Goal: Task Accomplishment & Management: Use online tool/utility

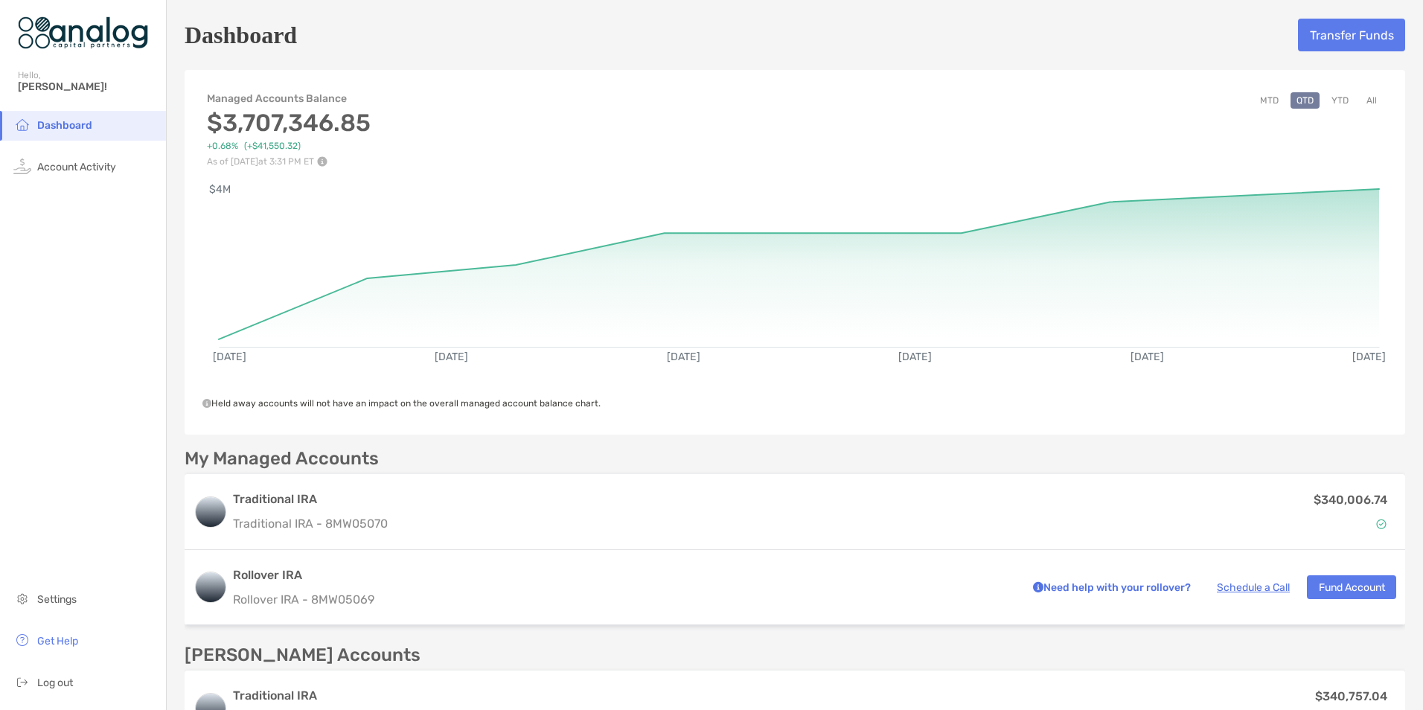
click at [1259, 99] on button "MTD" at bounding box center [1269, 100] width 31 height 16
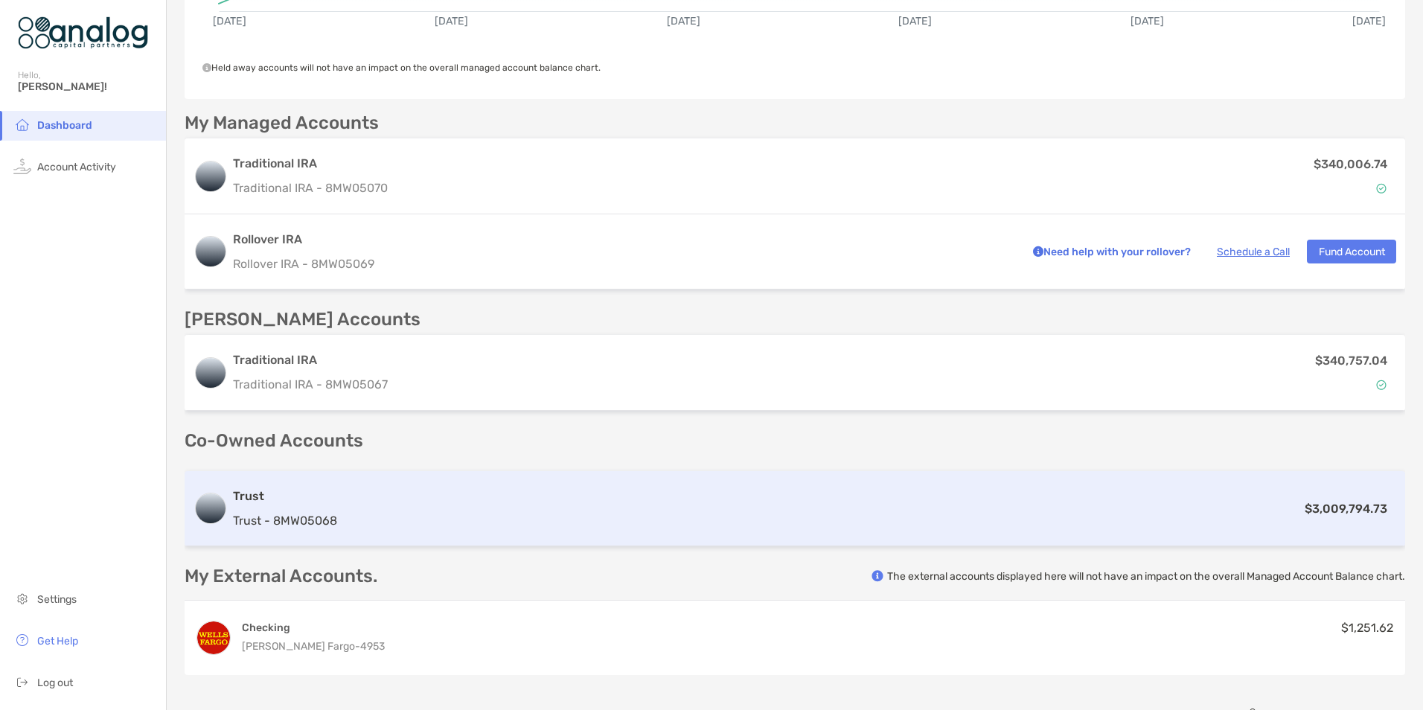
scroll to position [372, 0]
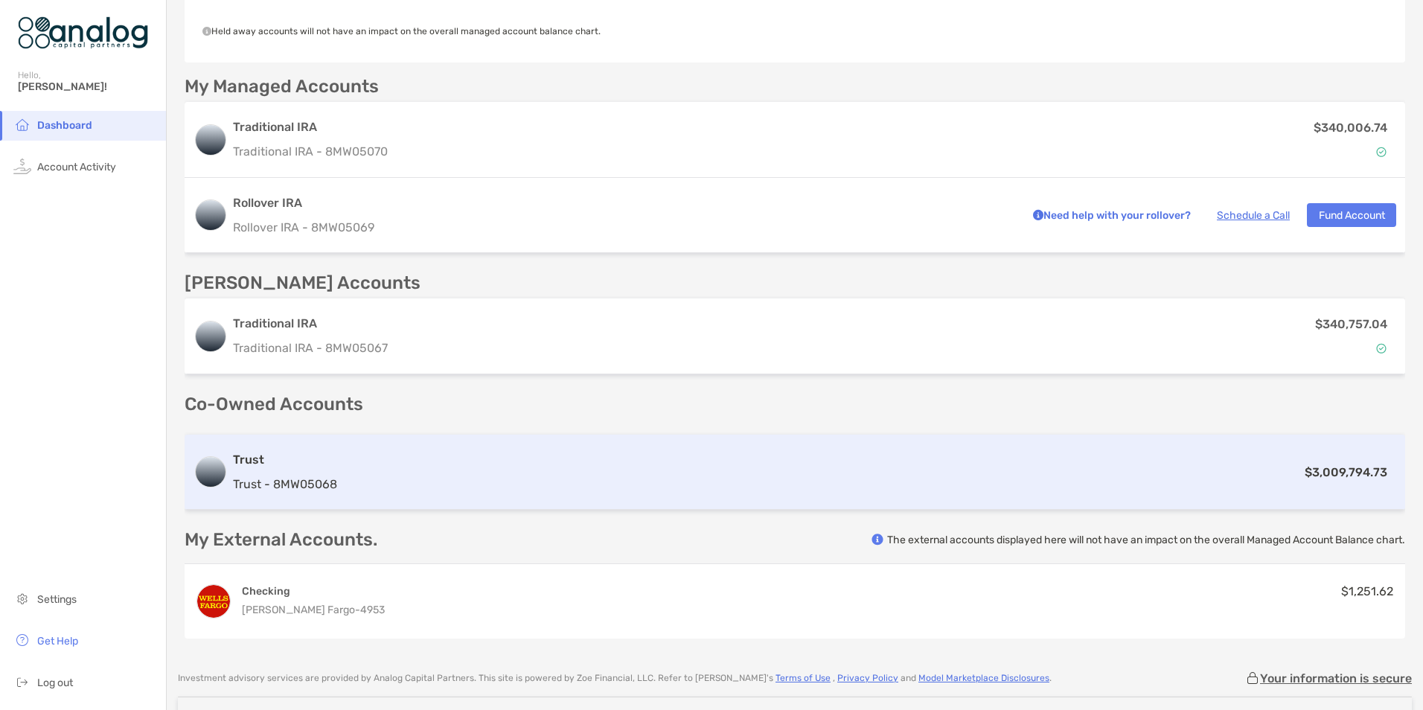
click at [476, 482] on div "Trust Trust - 8MW05068 $3,009,794.73" at bounding box center [795, 472] width 1221 height 75
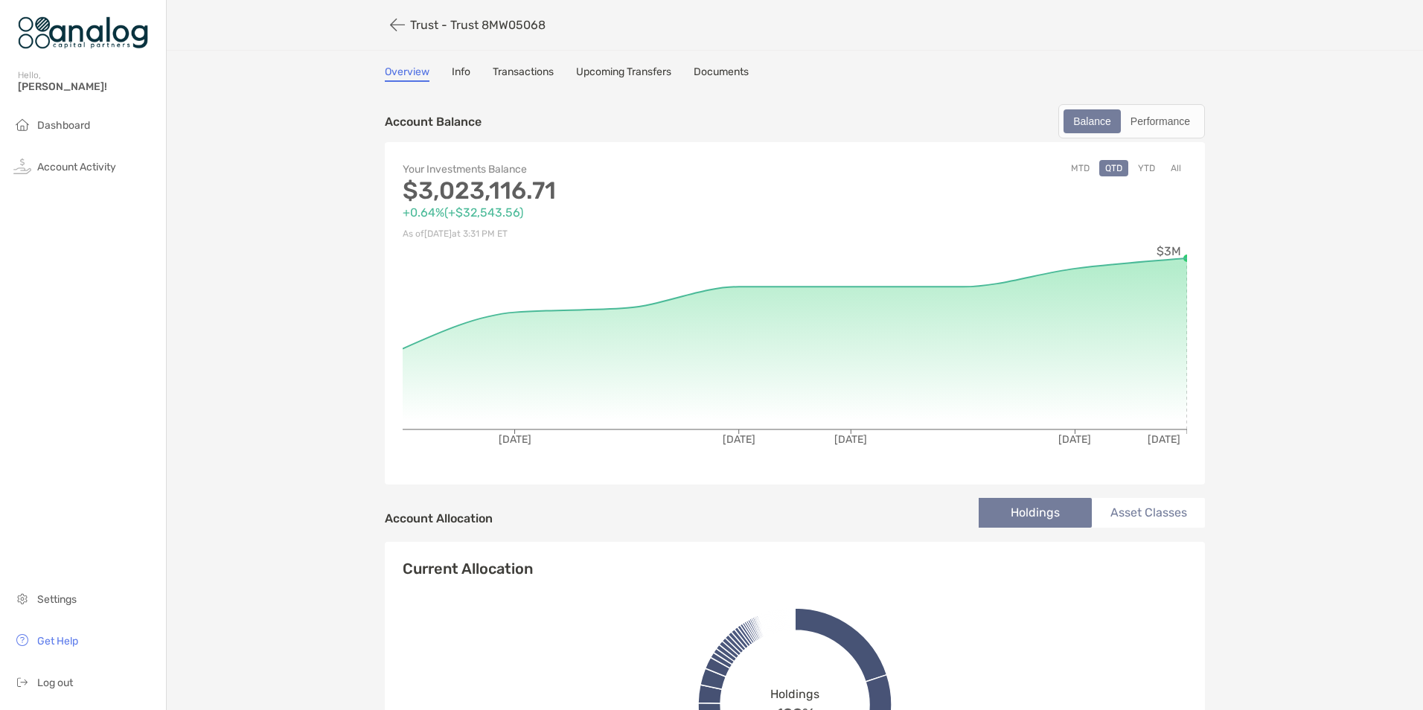
click at [519, 69] on link "Transactions" at bounding box center [523, 73] width 61 height 16
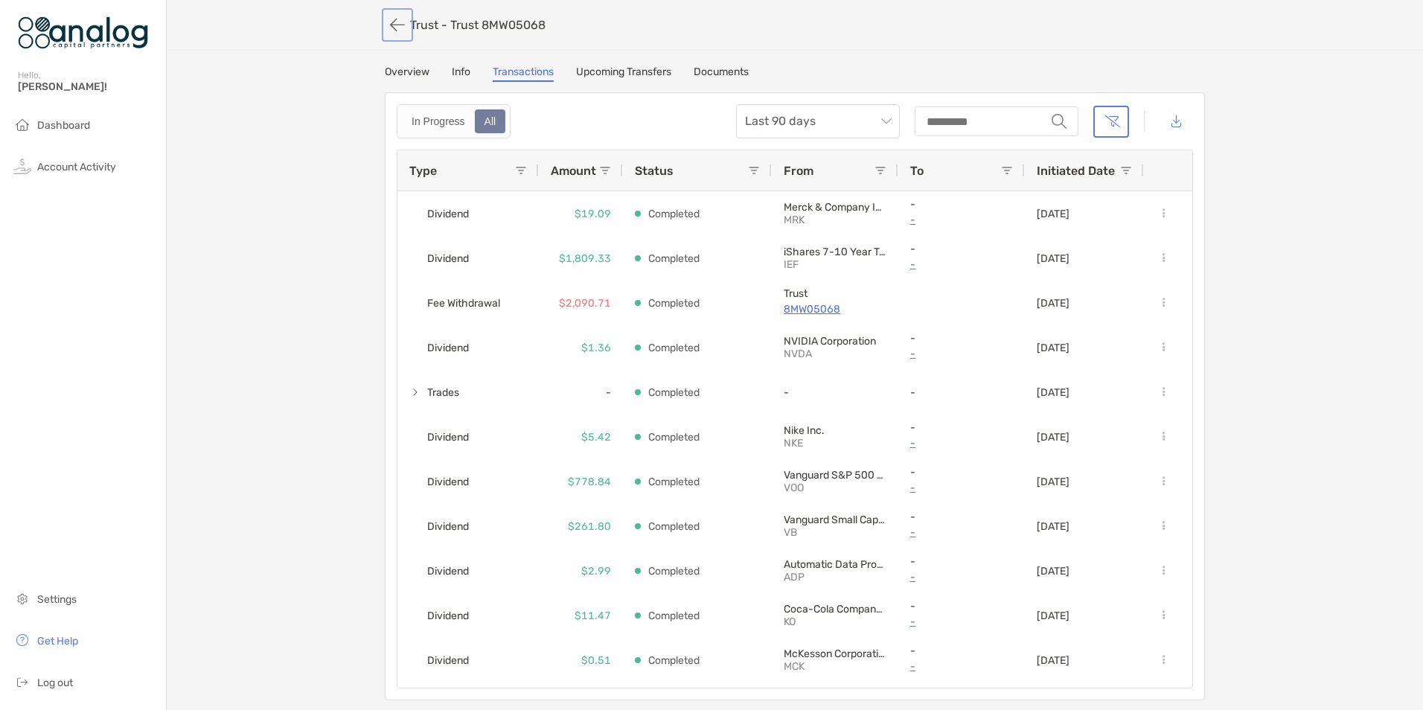
click at [386, 26] on button "button" at bounding box center [397, 25] width 25 height 28
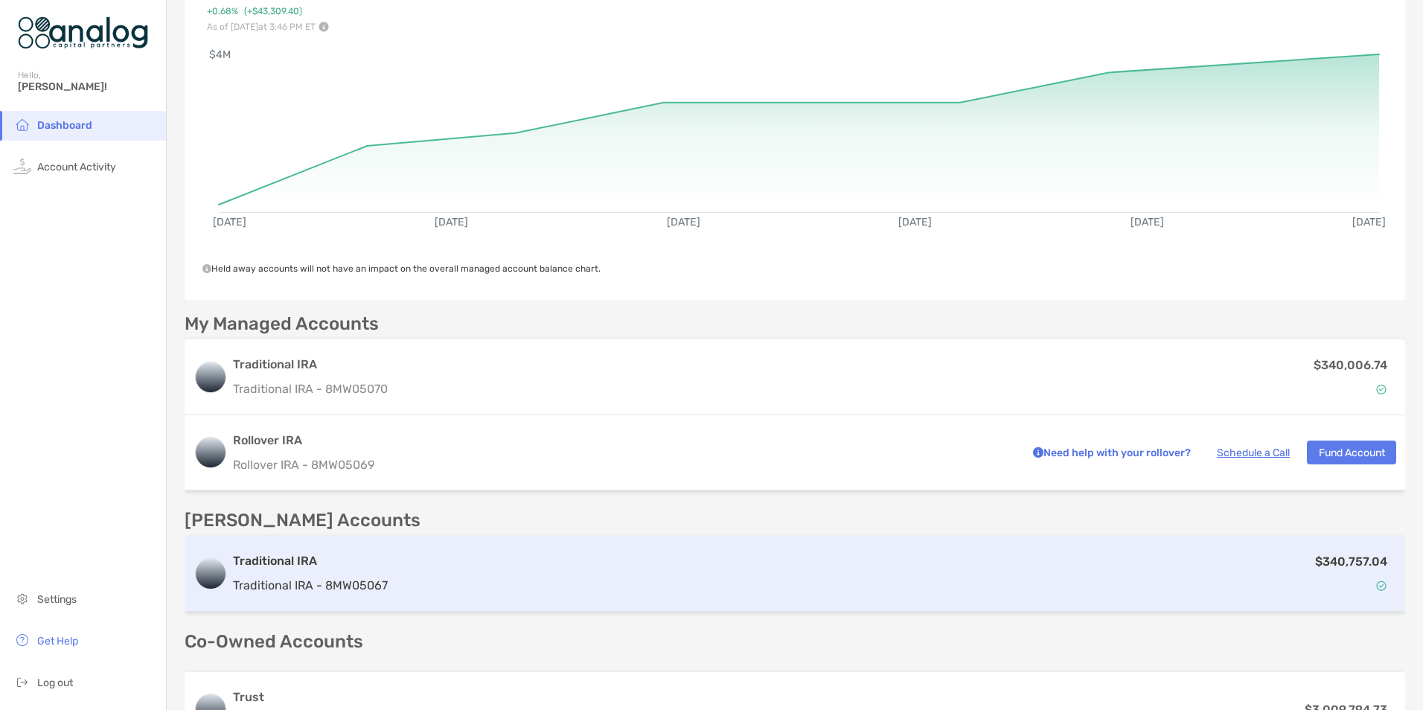
scroll to position [149, 0]
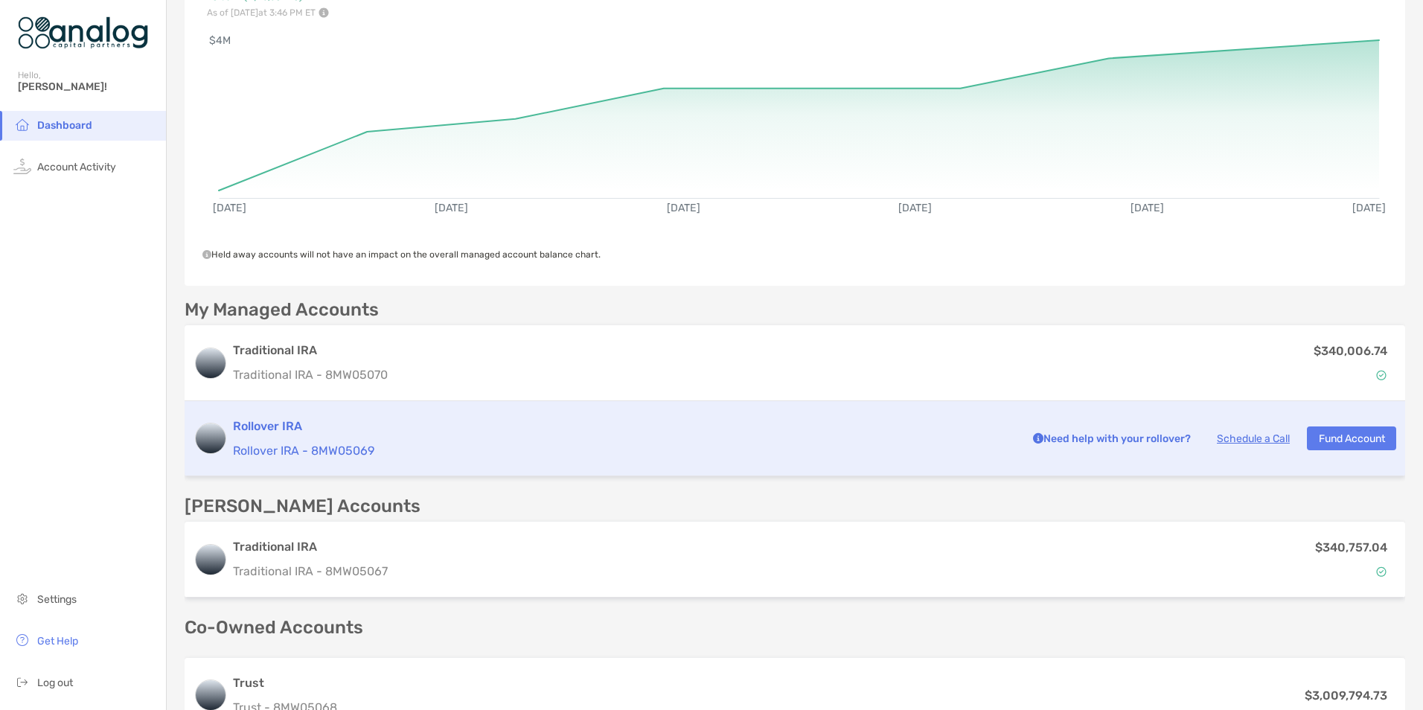
click at [444, 438] on div "Rollover IRA Rollover IRA - 8MW05069" at bounding box center [622, 439] width 779 height 42
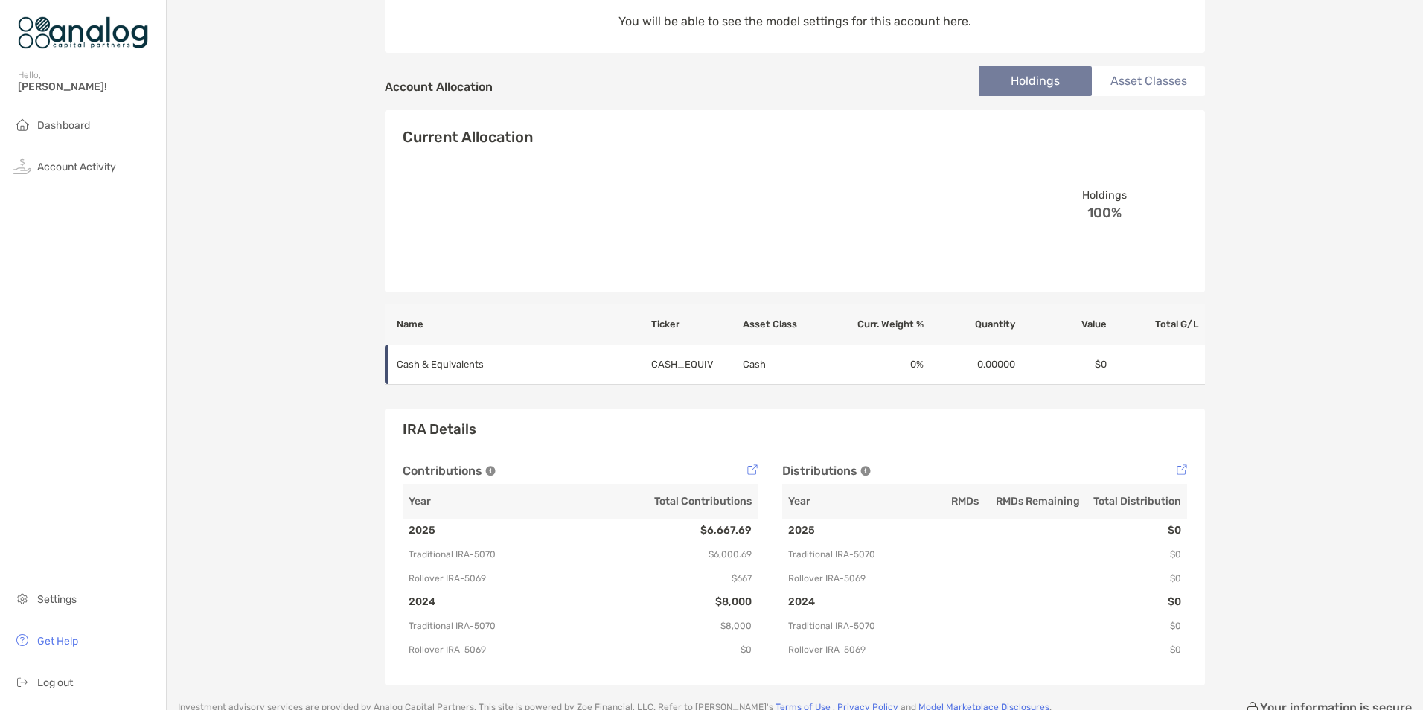
scroll to position [138, 0]
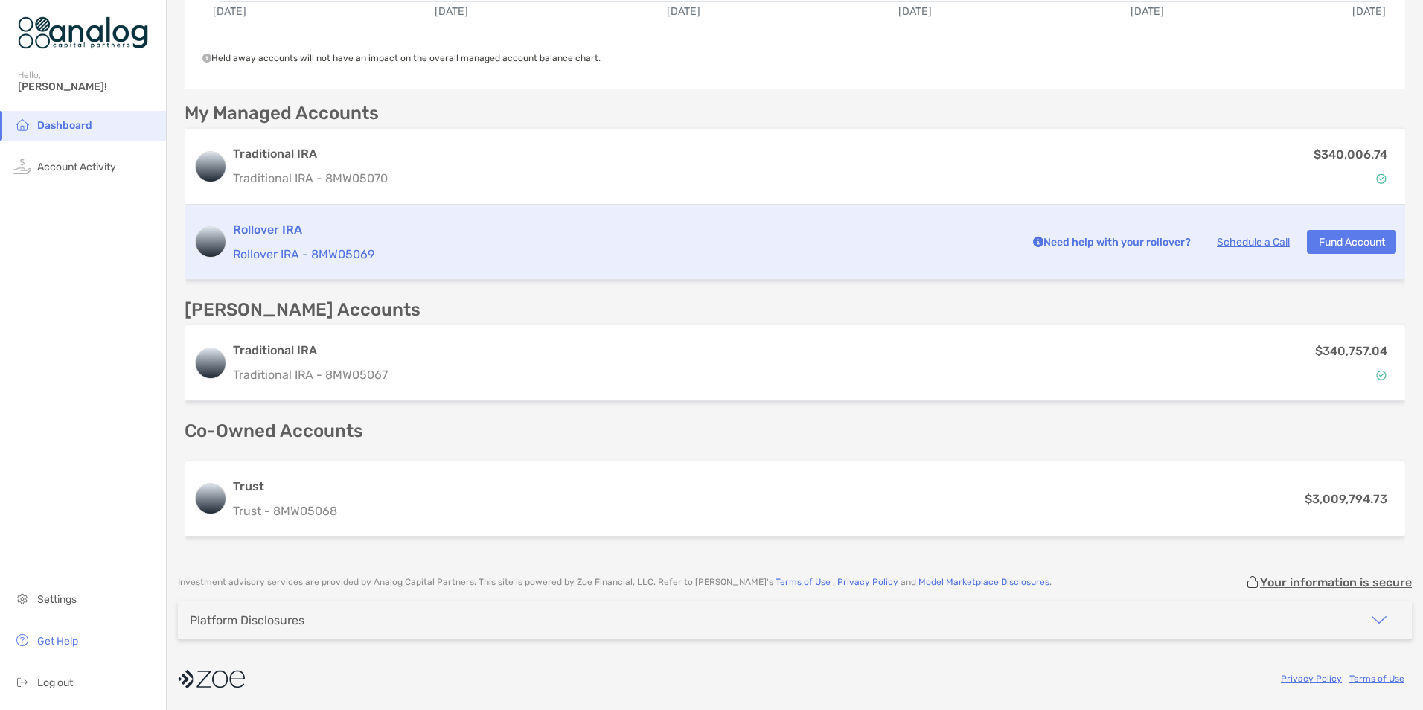
scroll to position [344, 0]
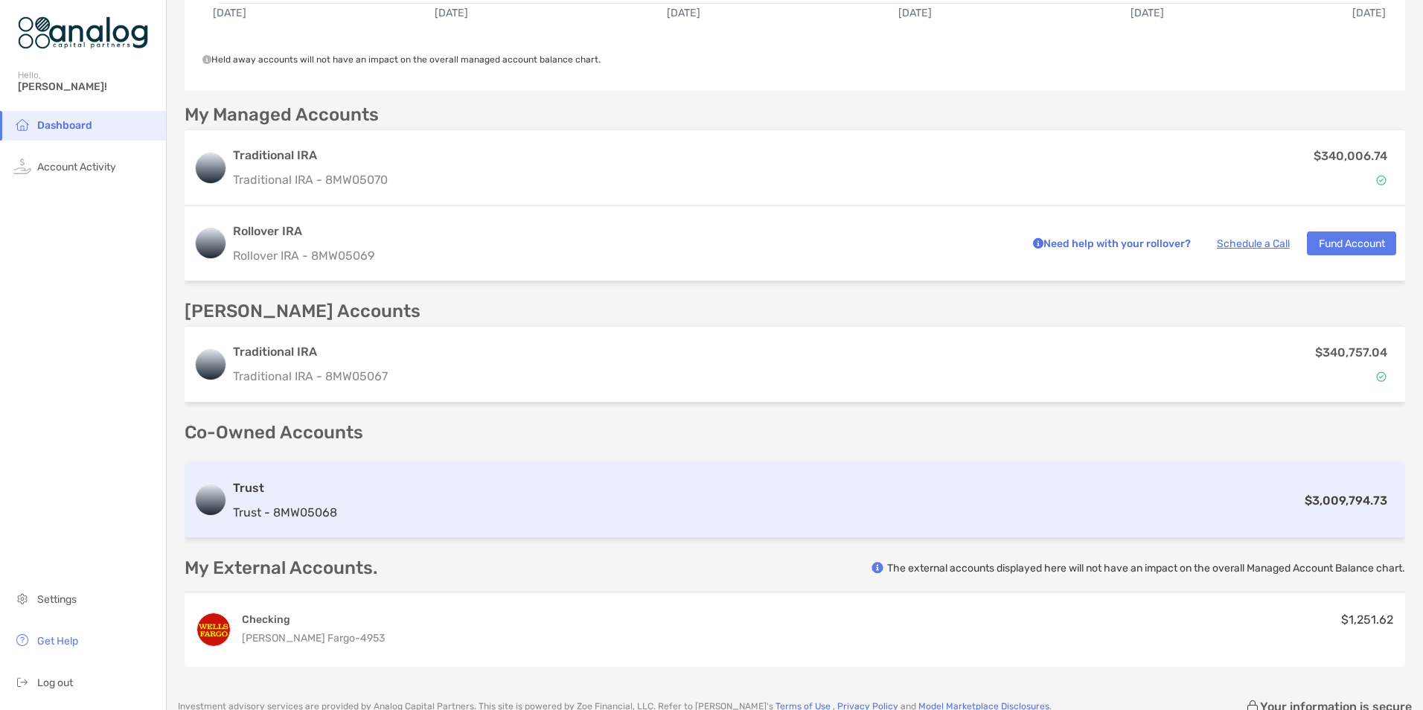
click at [647, 526] on div "Trust Trust - 8MW05068 $3,009,794.73" at bounding box center [795, 500] width 1221 height 75
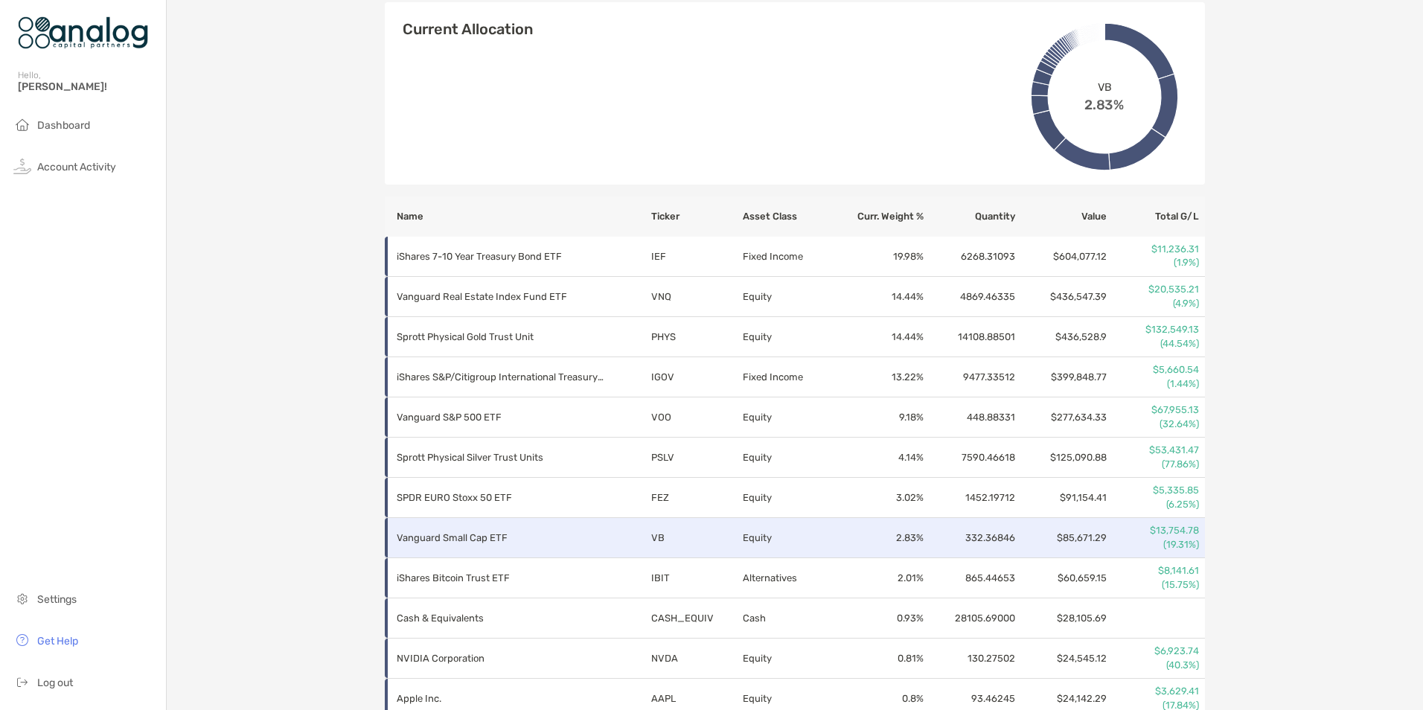
scroll to position [614, 0]
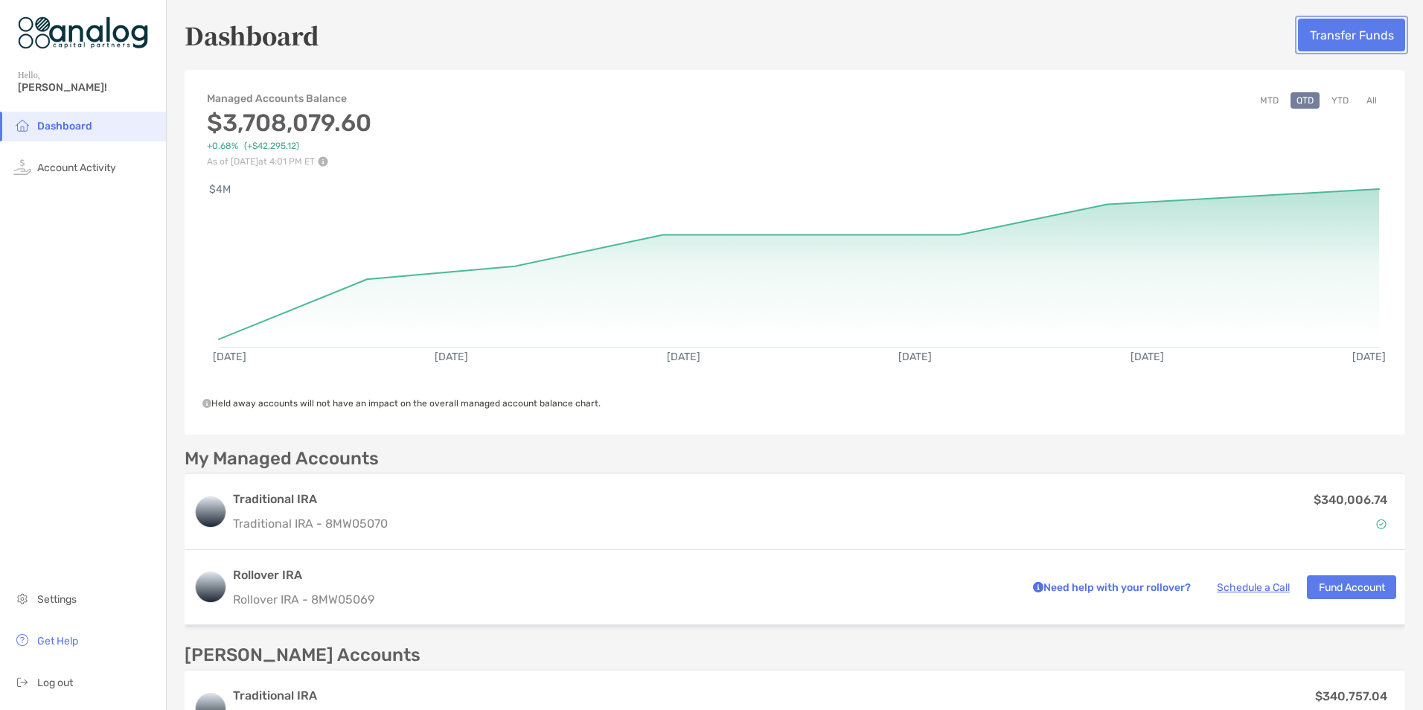
click at [1314, 40] on button "Transfer Funds" at bounding box center [1351, 35] width 107 height 33
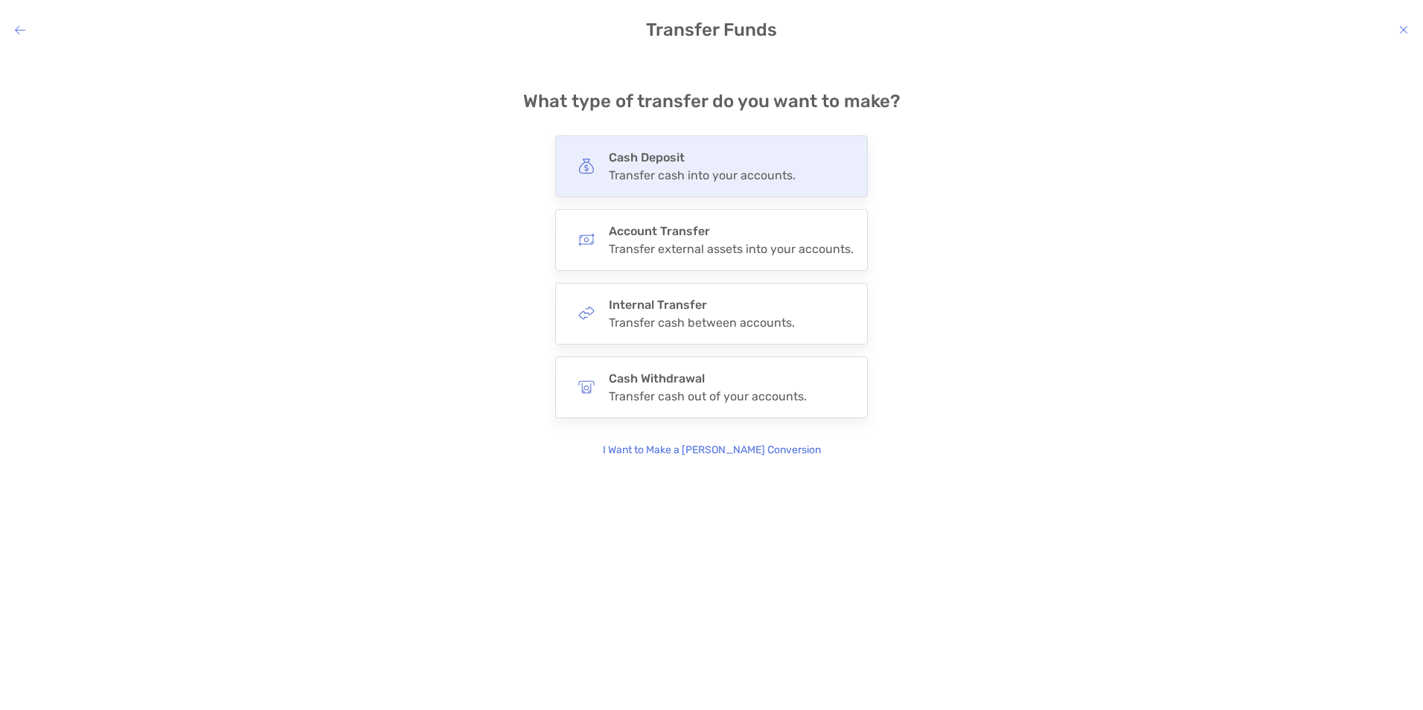
click at [717, 174] on div "Transfer cash into your accounts." at bounding box center [702, 175] width 187 height 14
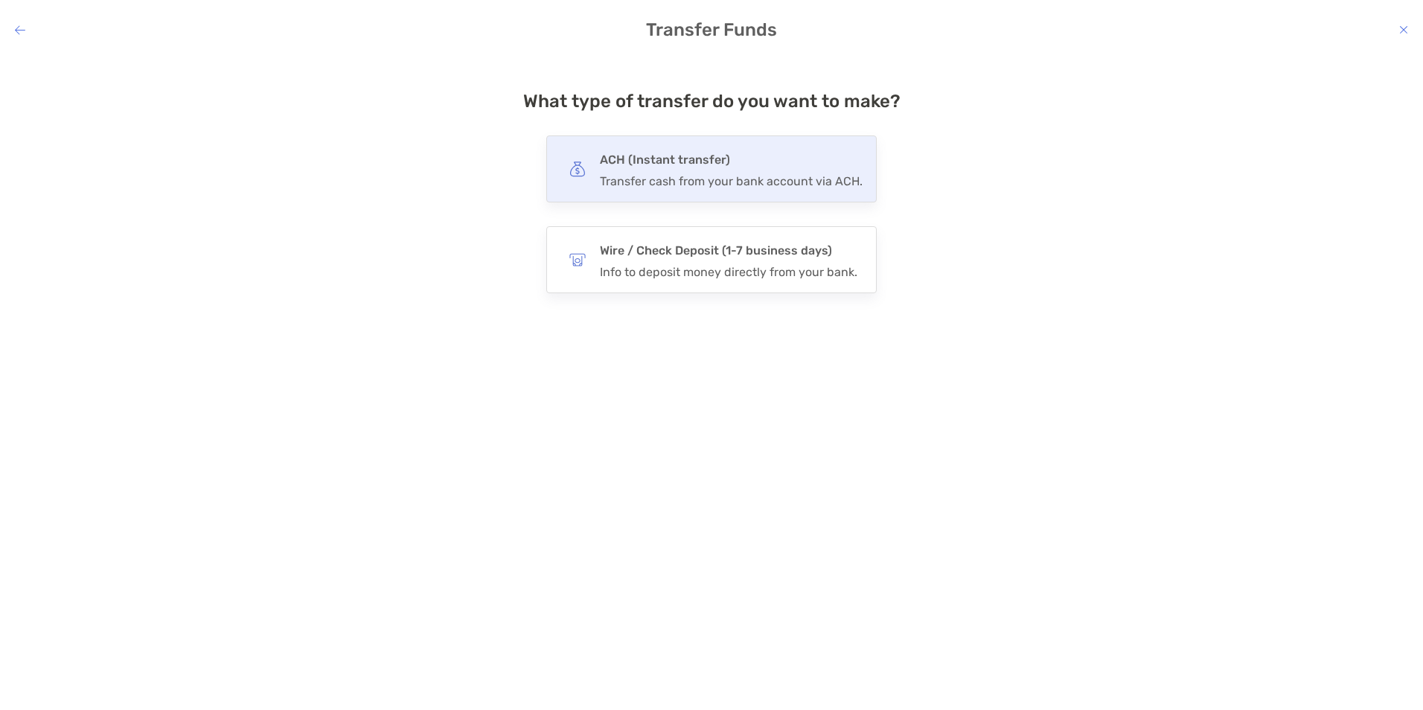
click at [694, 168] on h4 "ACH (Instant transfer)" at bounding box center [731, 160] width 263 height 21
click at [0, 0] on input "***" at bounding box center [0, 0] width 0 height 0
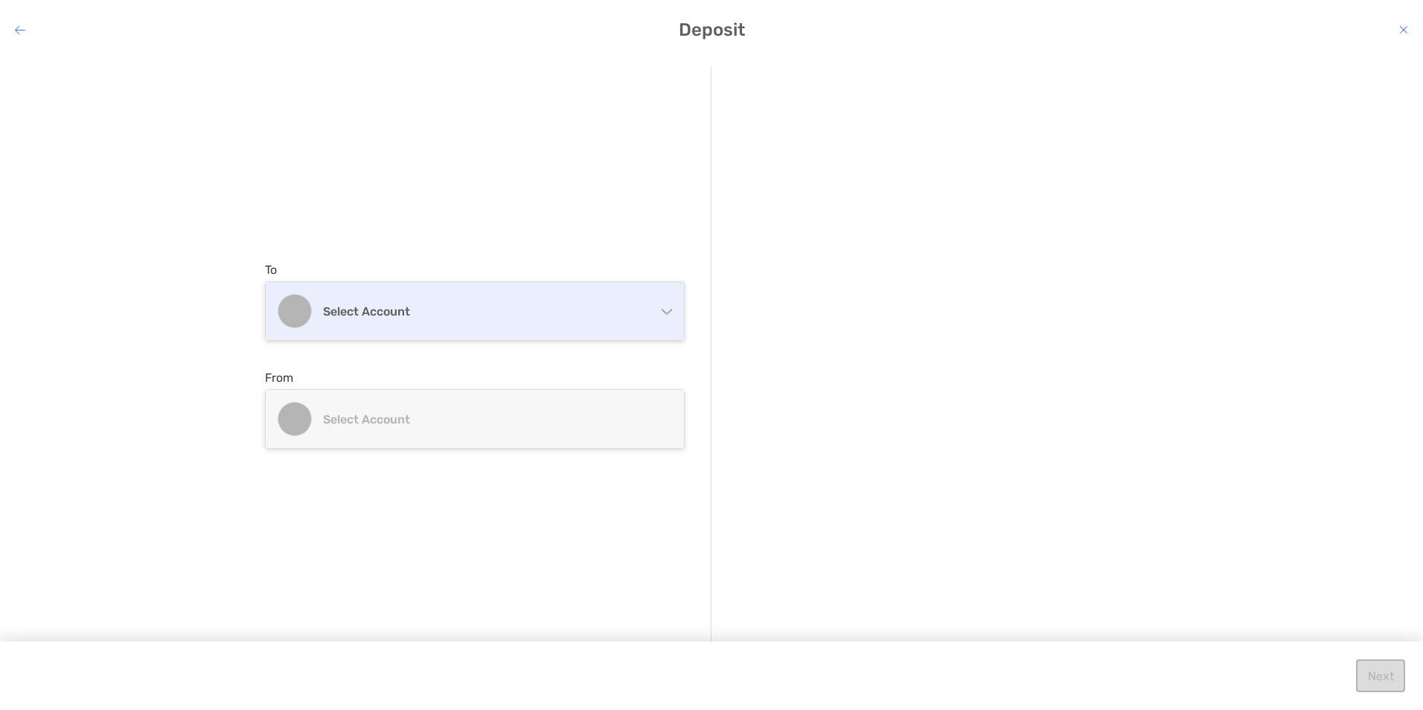
click at [670, 316] on div "Select account" at bounding box center [475, 311] width 418 height 58
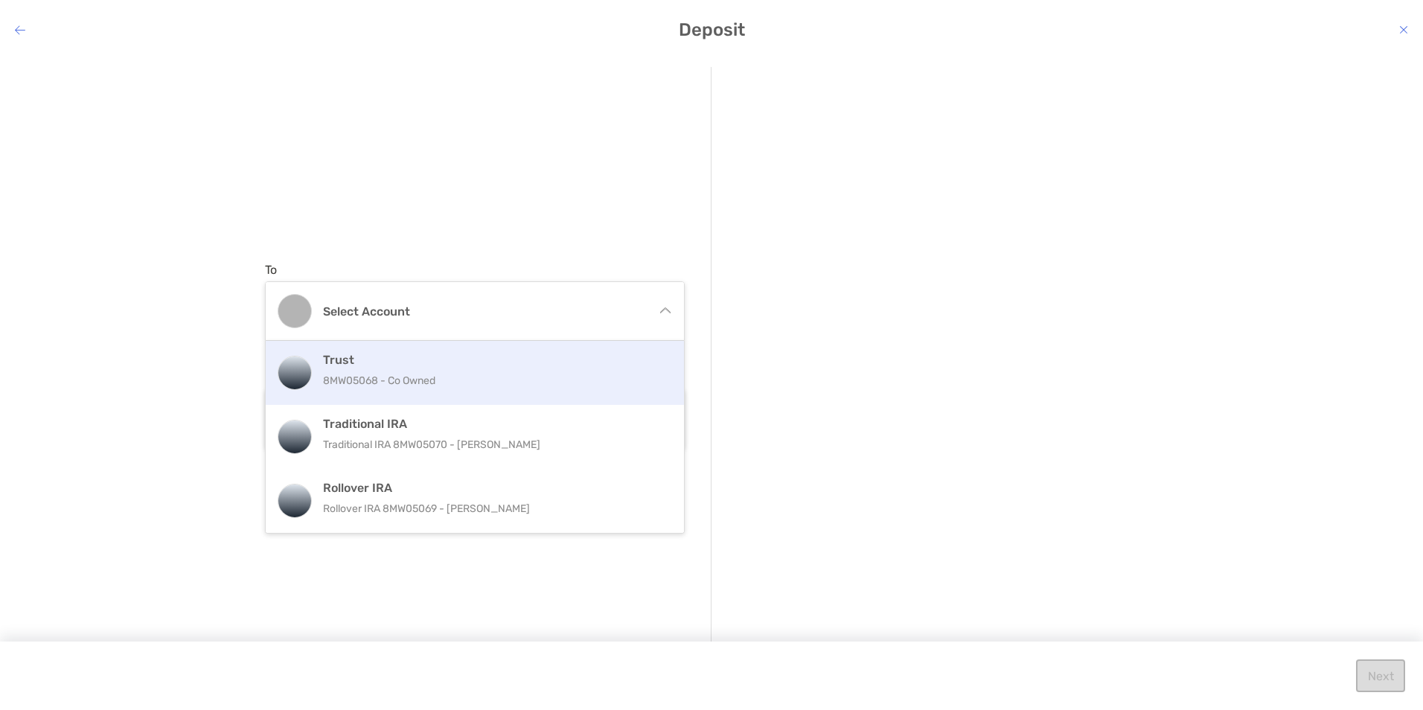
click at [368, 386] on p "8MW05068 - Co Owned" at bounding box center [491, 380] width 336 height 19
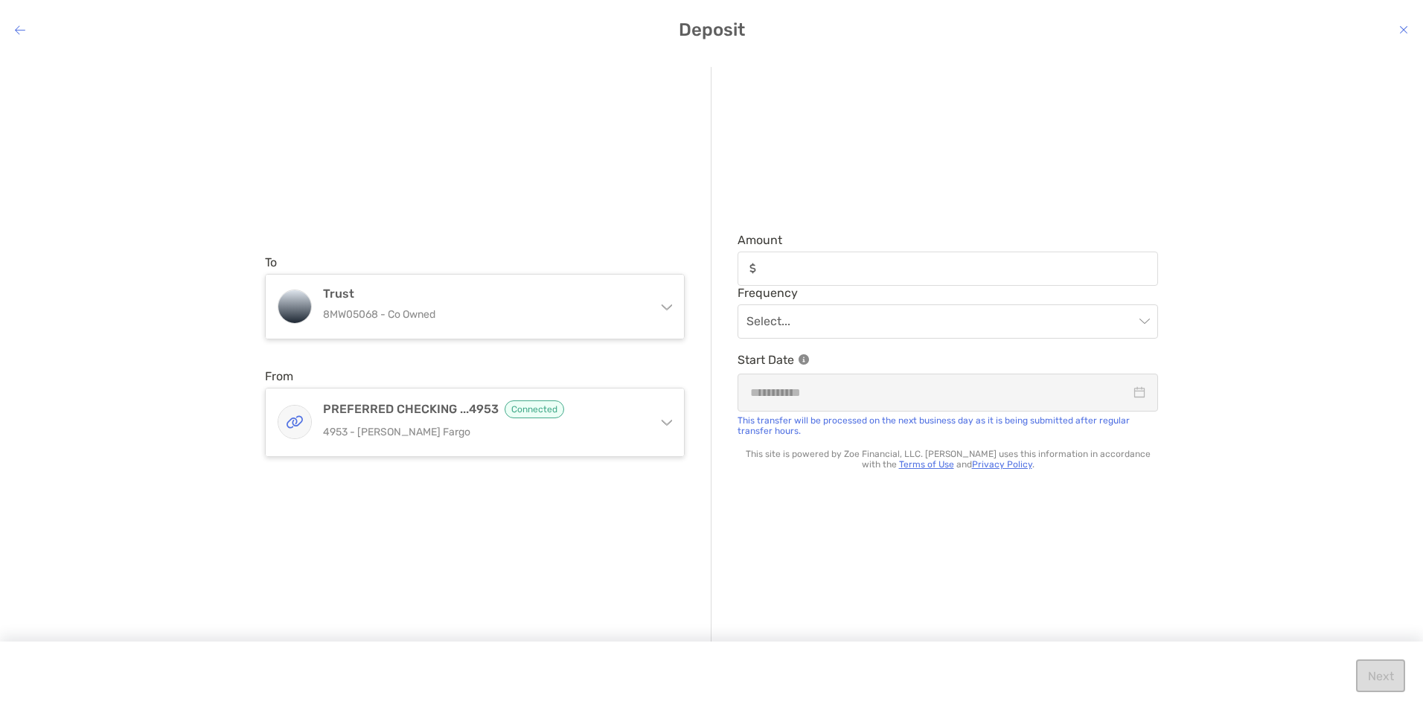
click at [664, 421] on icon "modal" at bounding box center [667, 422] width 10 height 5
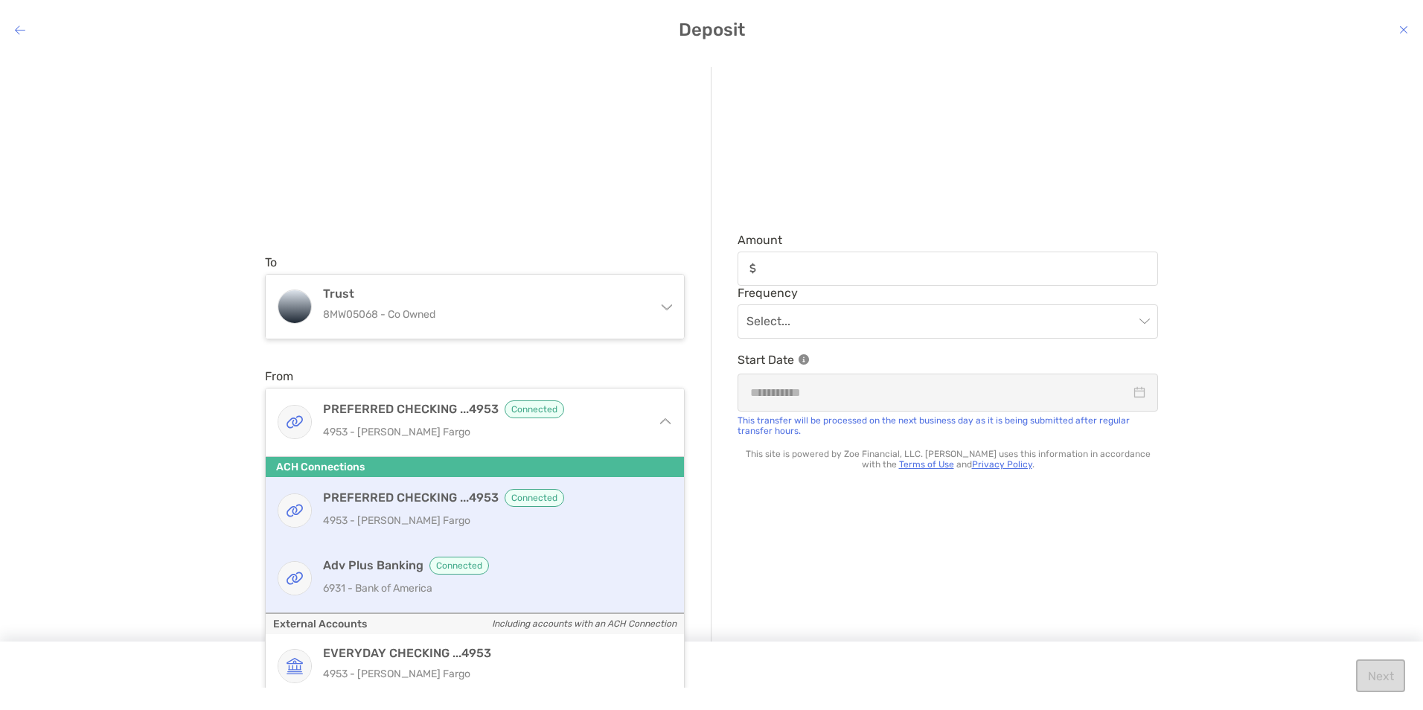
click at [377, 583] on p "6931 - Bank of America" at bounding box center [491, 588] width 336 height 19
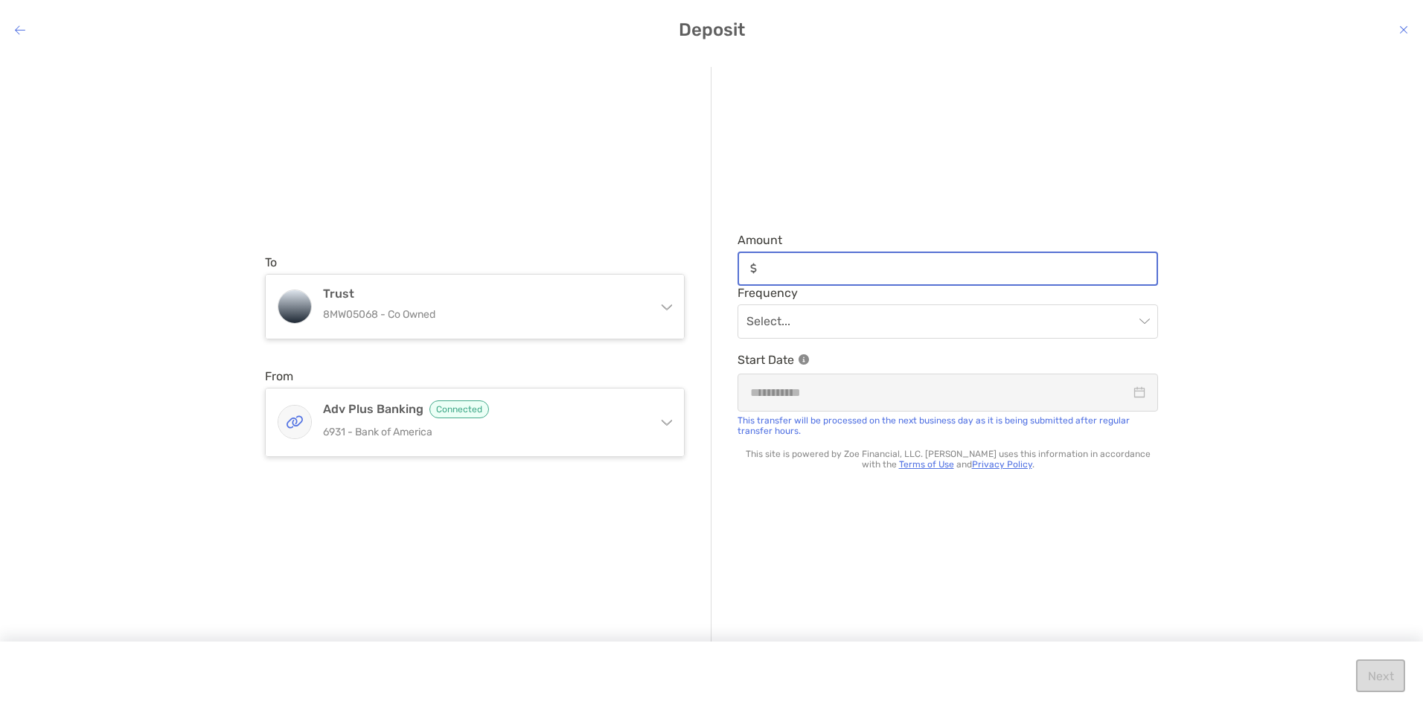
click at [786, 266] on input "Amount" at bounding box center [960, 268] width 394 height 13
type input "********"
click at [856, 330] on input "modal" at bounding box center [940, 321] width 388 height 33
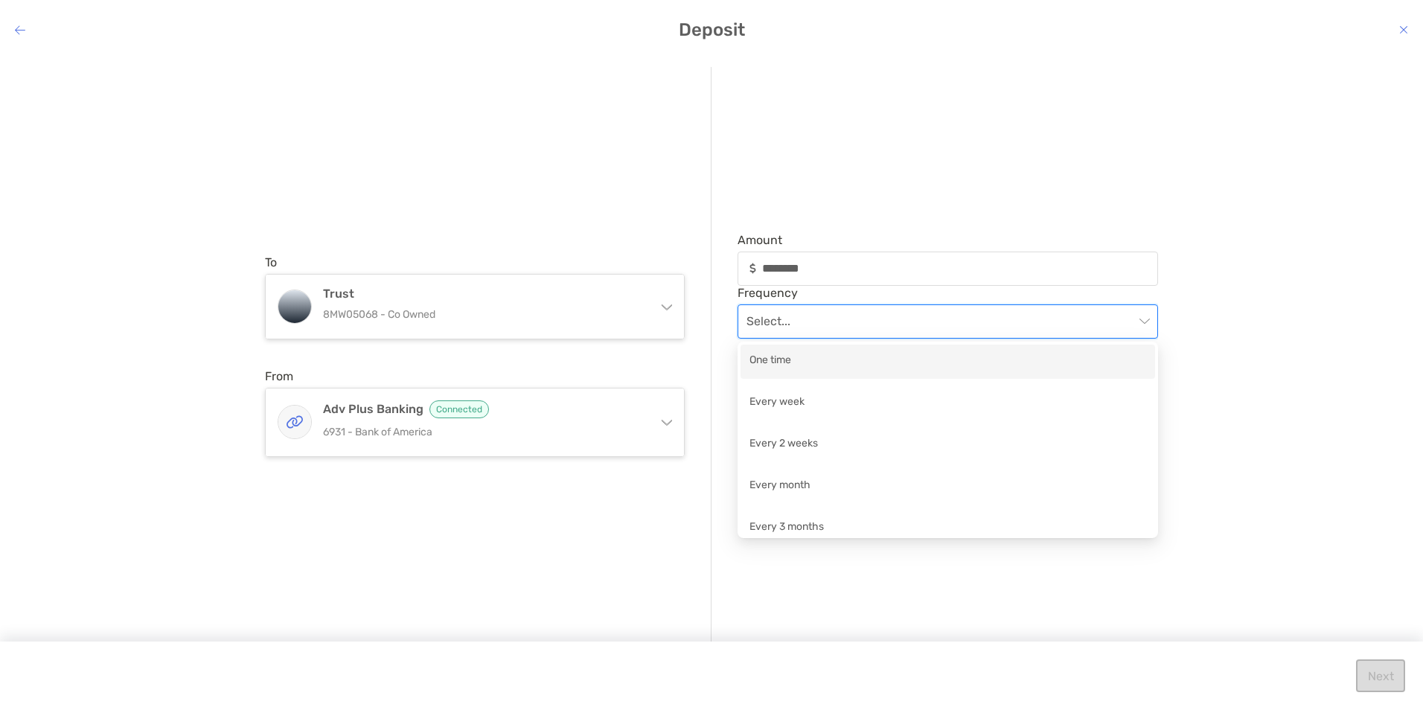
click at [831, 367] on div "One time" at bounding box center [947, 361] width 397 height 19
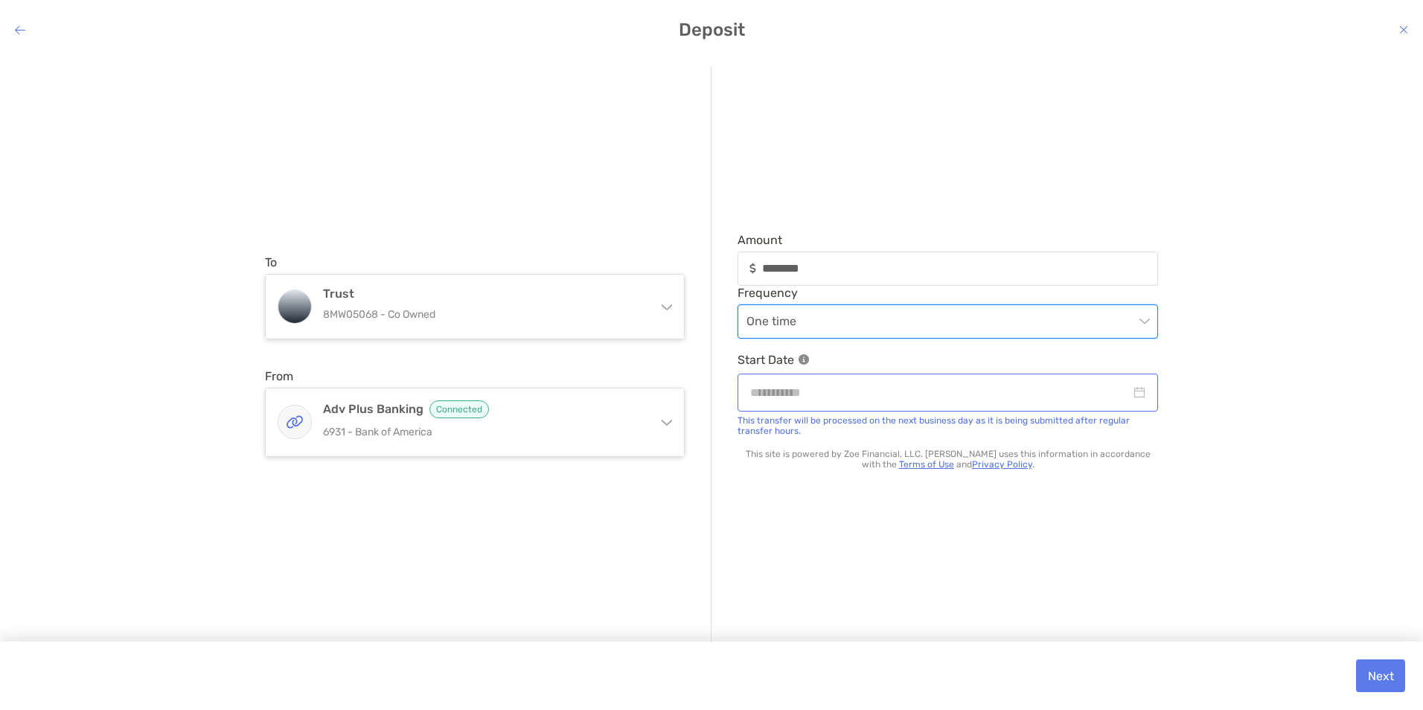
click at [1144, 394] on div "modal" at bounding box center [947, 392] width 395 height 19
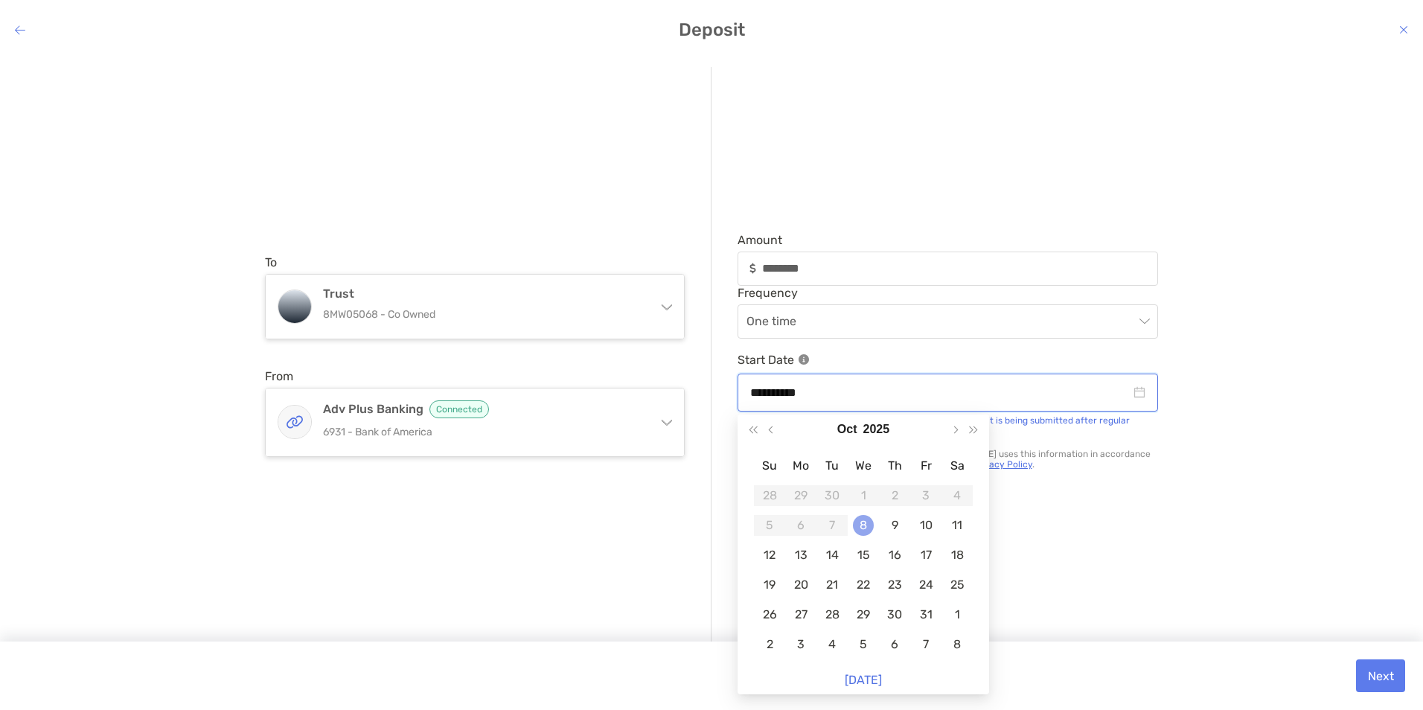
type input "**********"
click at [864, 532] on div "8" at bounding box center [863, 525] width 21 height 21
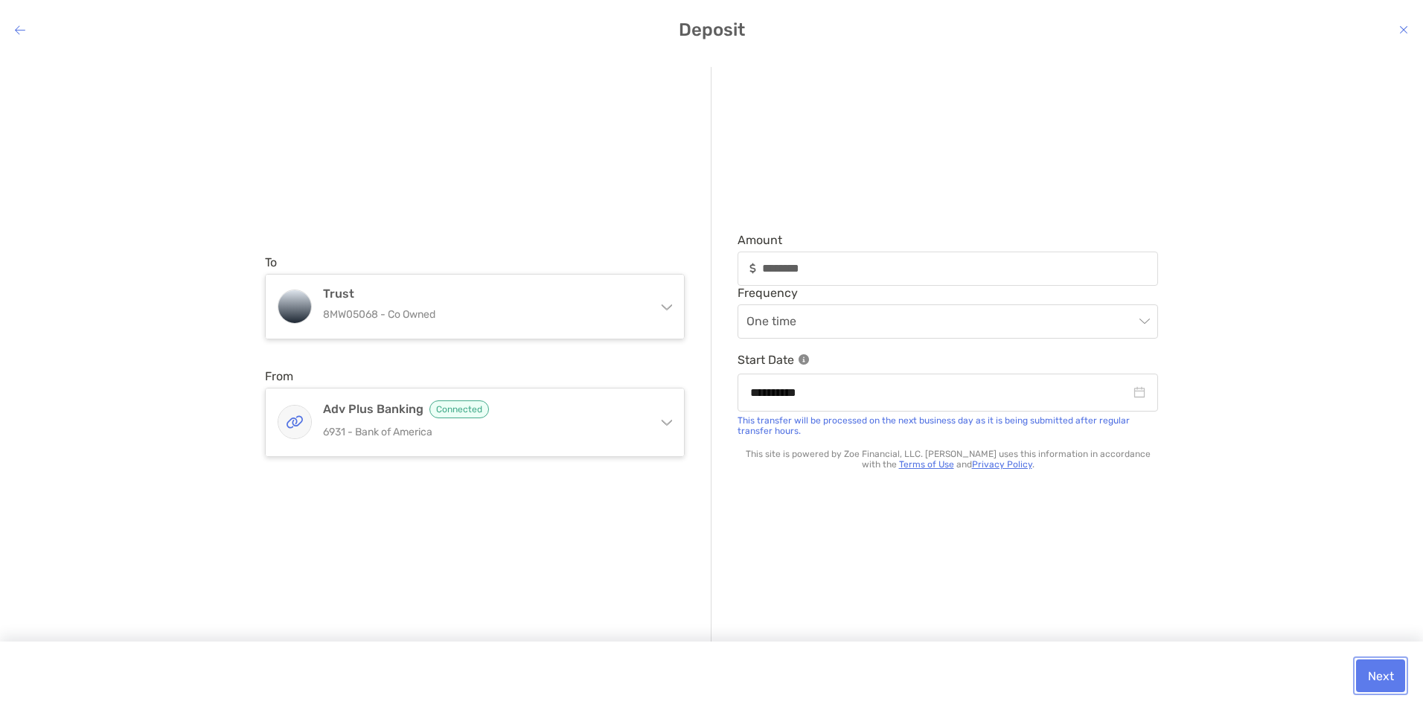
click at [1377, 677] on button "Next" at bounding box center [1380, 675] width 49 height 33
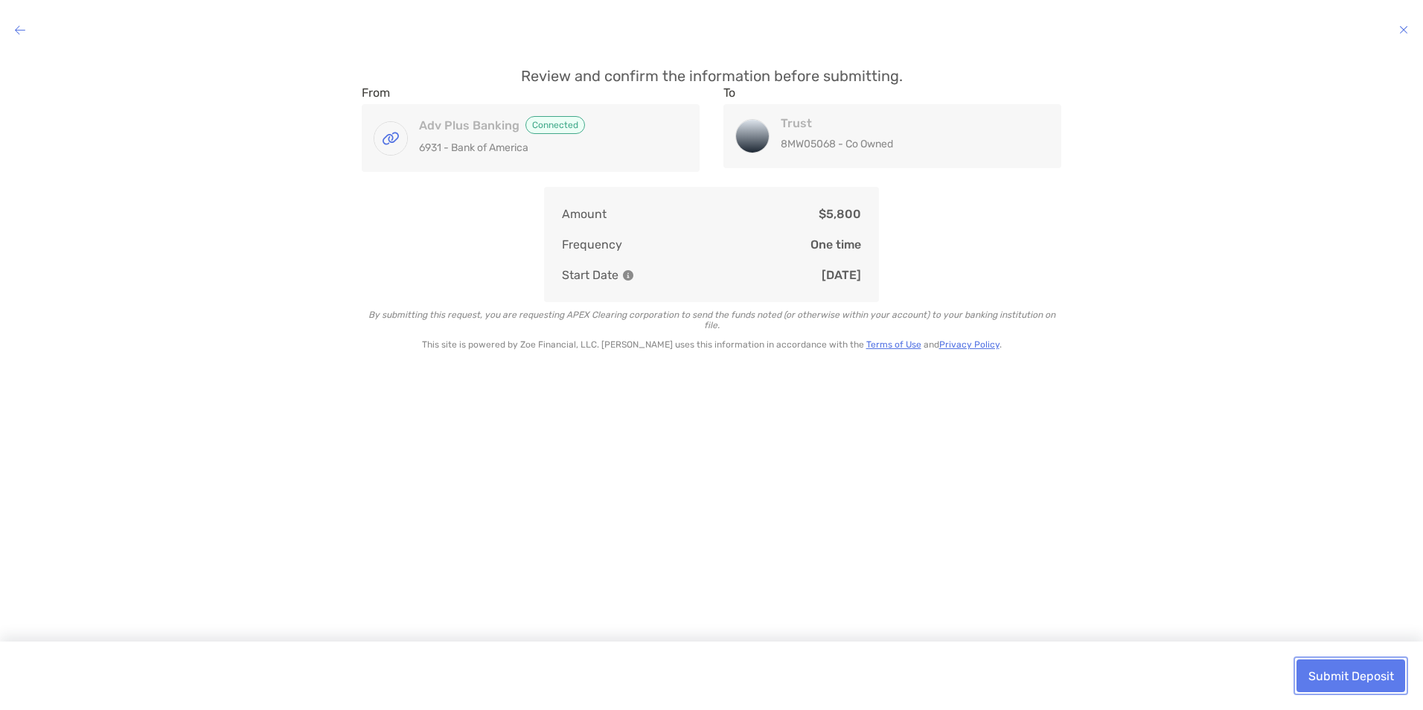
click at [1377, 677] on button "Submit Deposit" at bounding box center [1350, 675] width 109 height 33
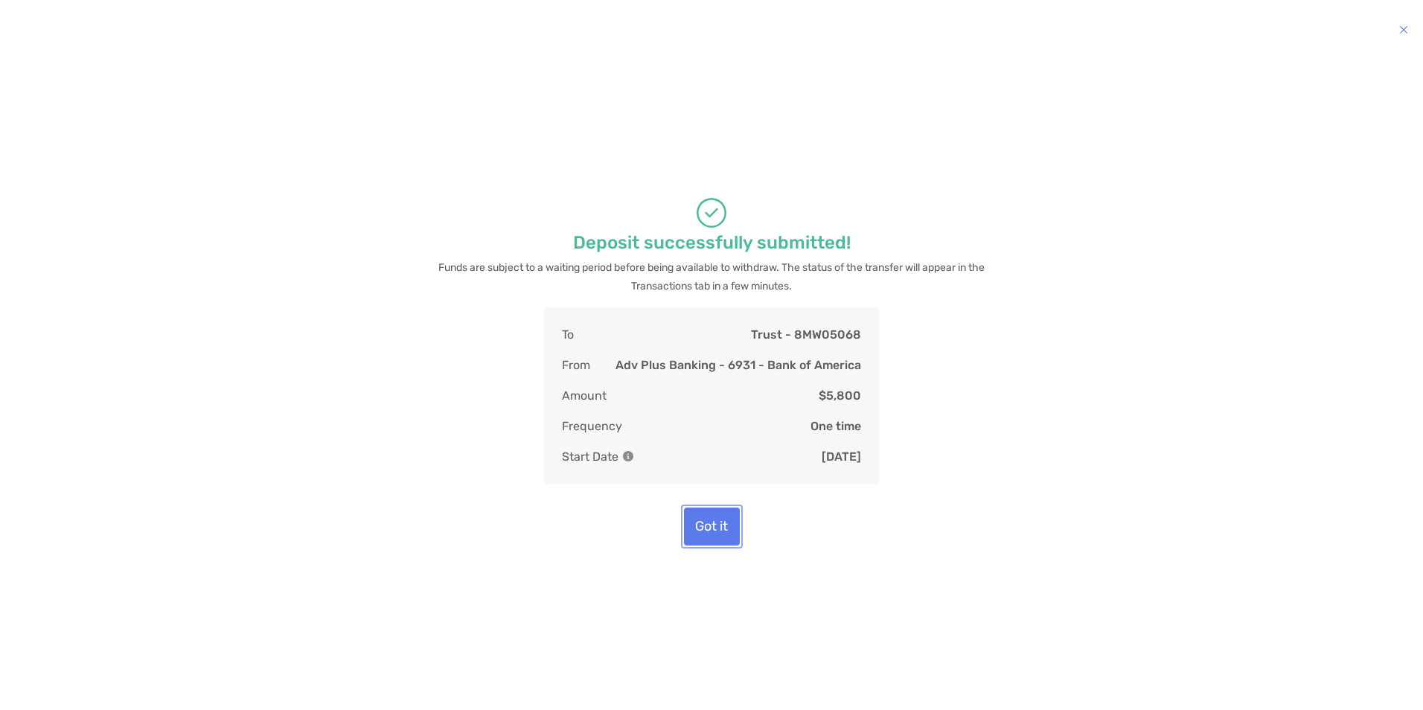
click at [712, 528] on button "Got it" at bounding box center [712, 527] width 56 height 38
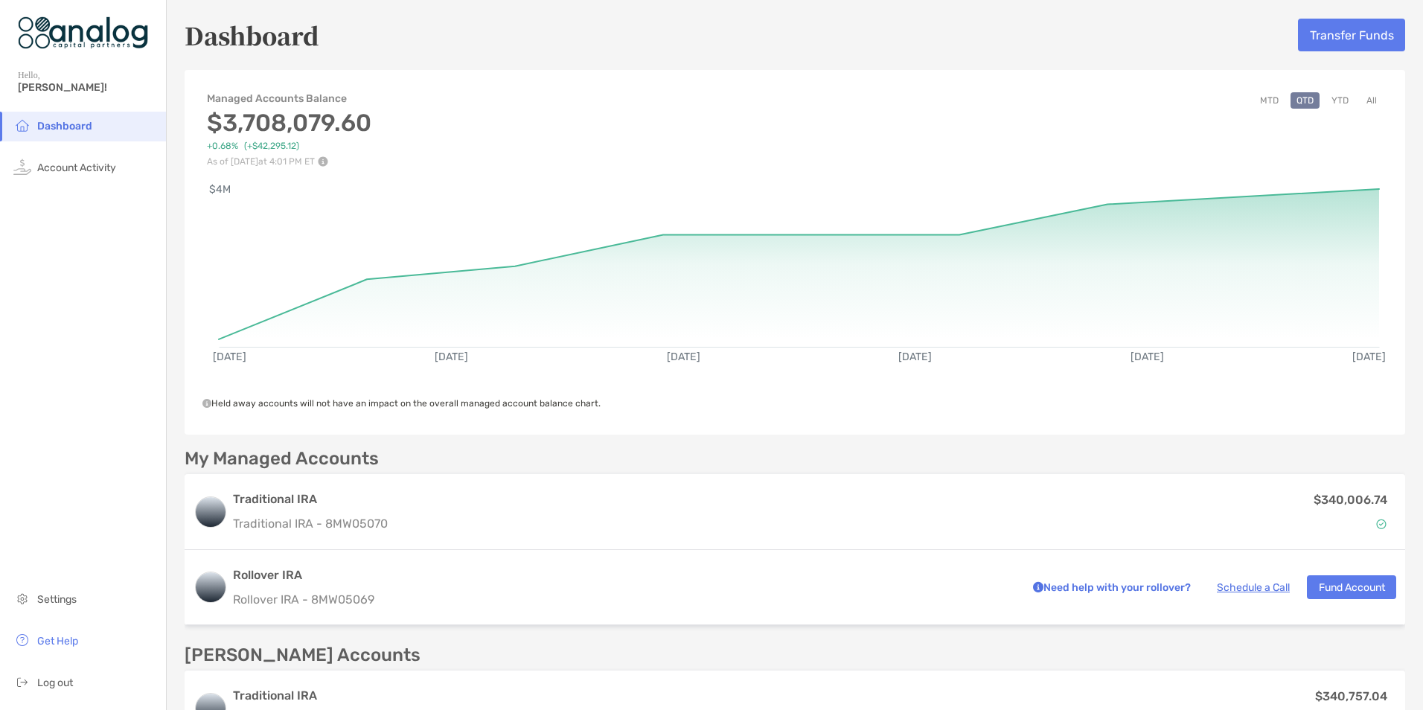
click at [490, 172] on div "Oct 1, '25 Oct 2, '25 Oct 4, '25 Oct 5, '25 Oct 7, '25 Oct 8, '25 $4M" at bounding box center [795, 273] width 1221 height 213
click at [1331, 39] on button "Transfer Funds" at bounding box center [1351, 35] width 107 height 33
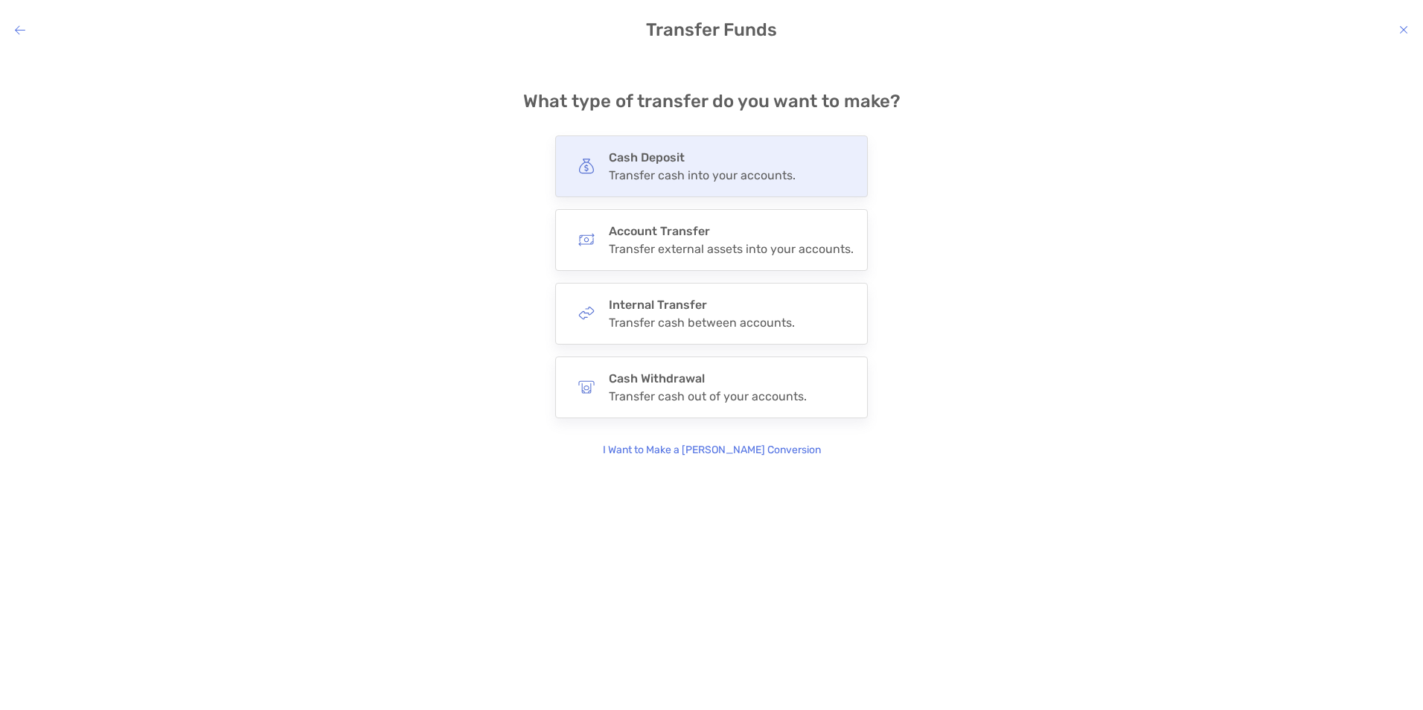
click at [690, 180] on div "Transfer cash into your accounts." at bounding box center [702, 175] width 187 height 14
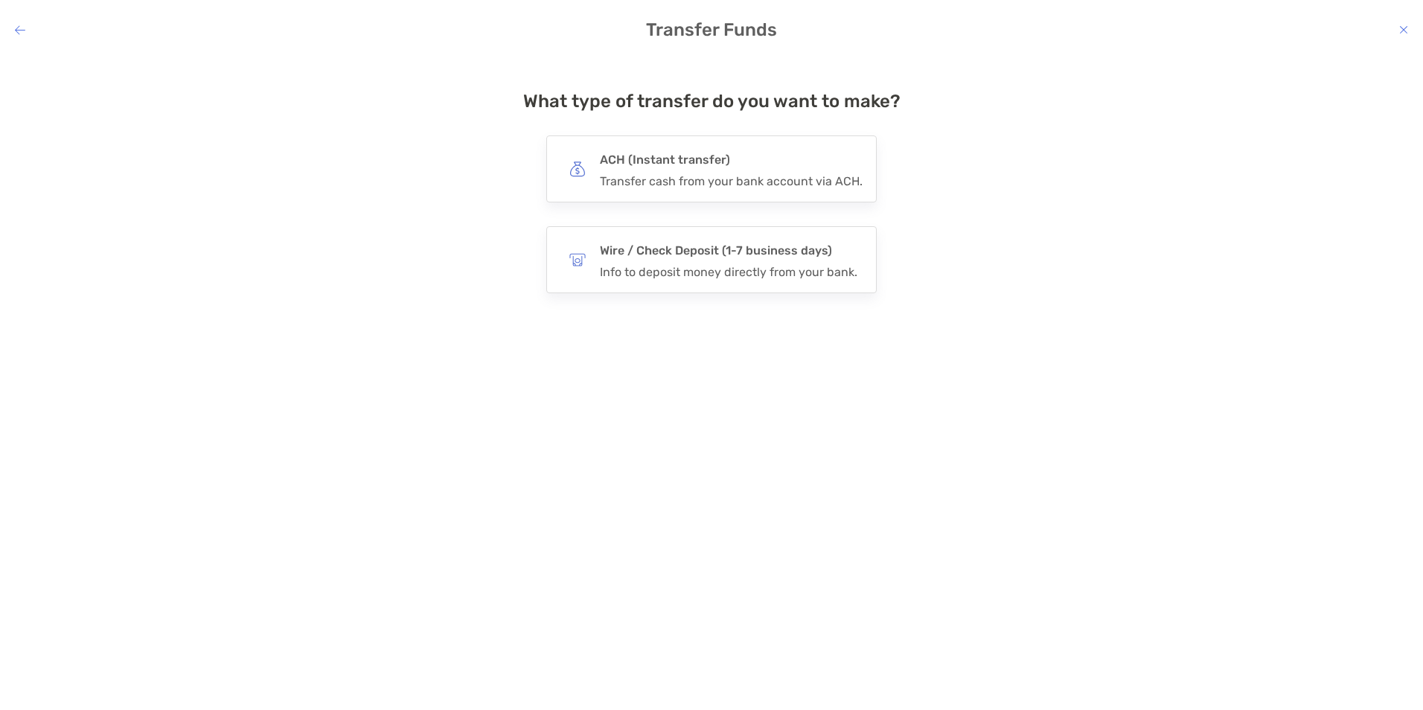
click at [690, 180] on div "Transfer cash from your bank account via ACH." at bounding box center [731, 181] width 263 height 14
click at [0, 0] on input "***" at bounding box center [0, 0] width 0 height 0
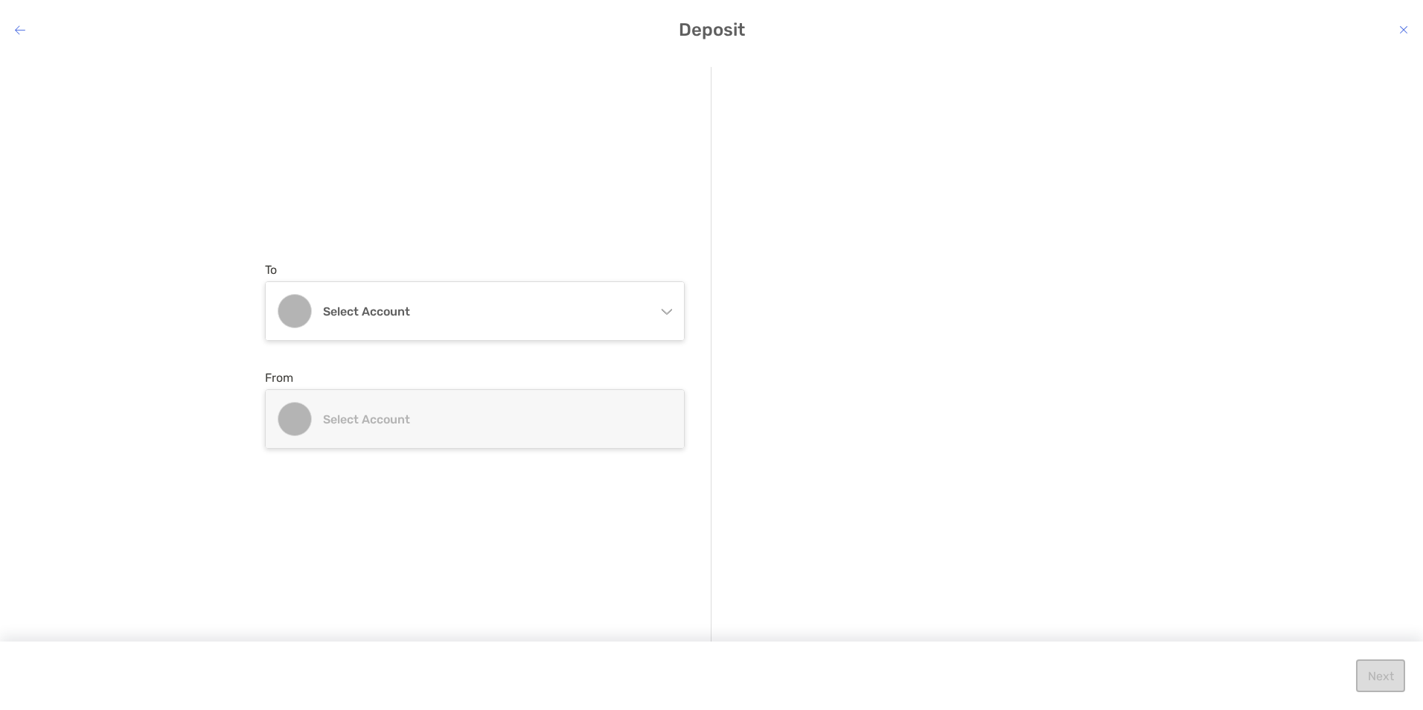
click at [668, 313] on icon "modal" at bounding box center [667, 311] width 10 height 5
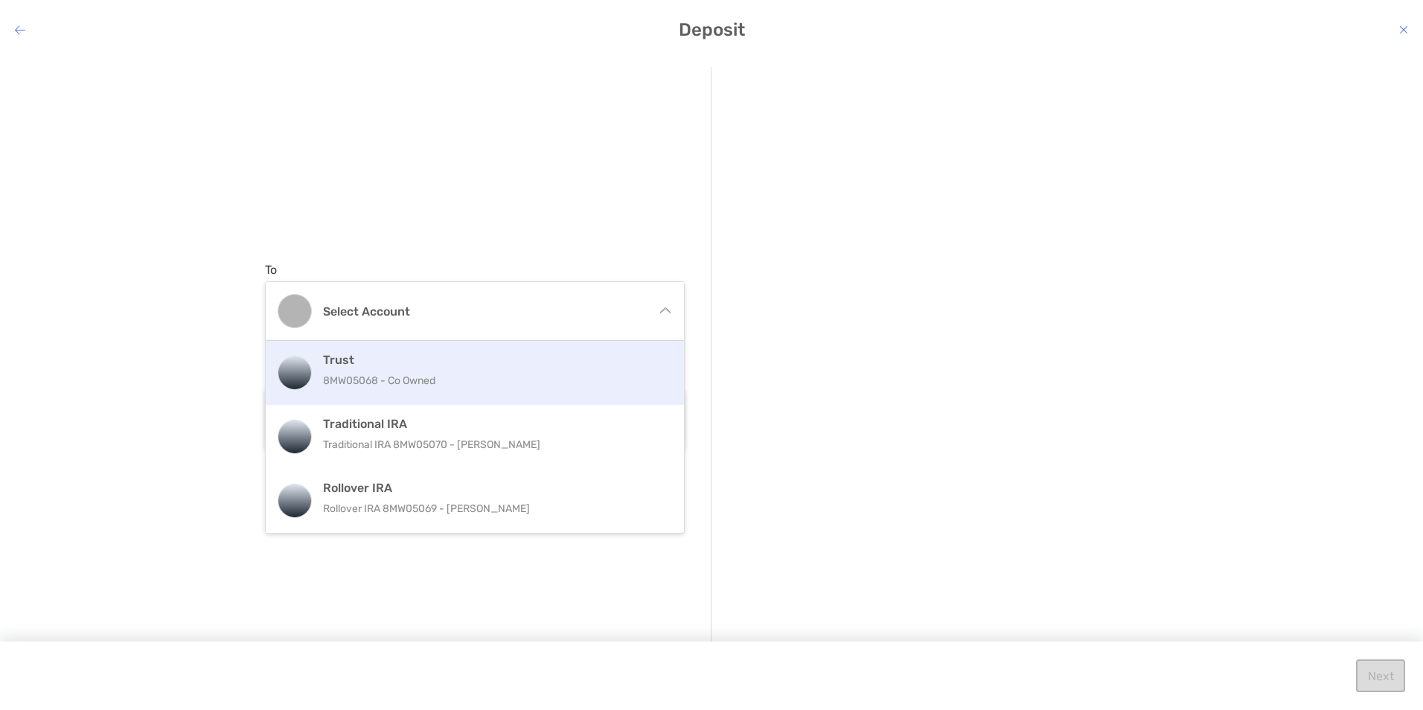
click at [411, 378] on p "8MW05068 - Co Owned" at bounding box center [491, 380] width 336 height 19
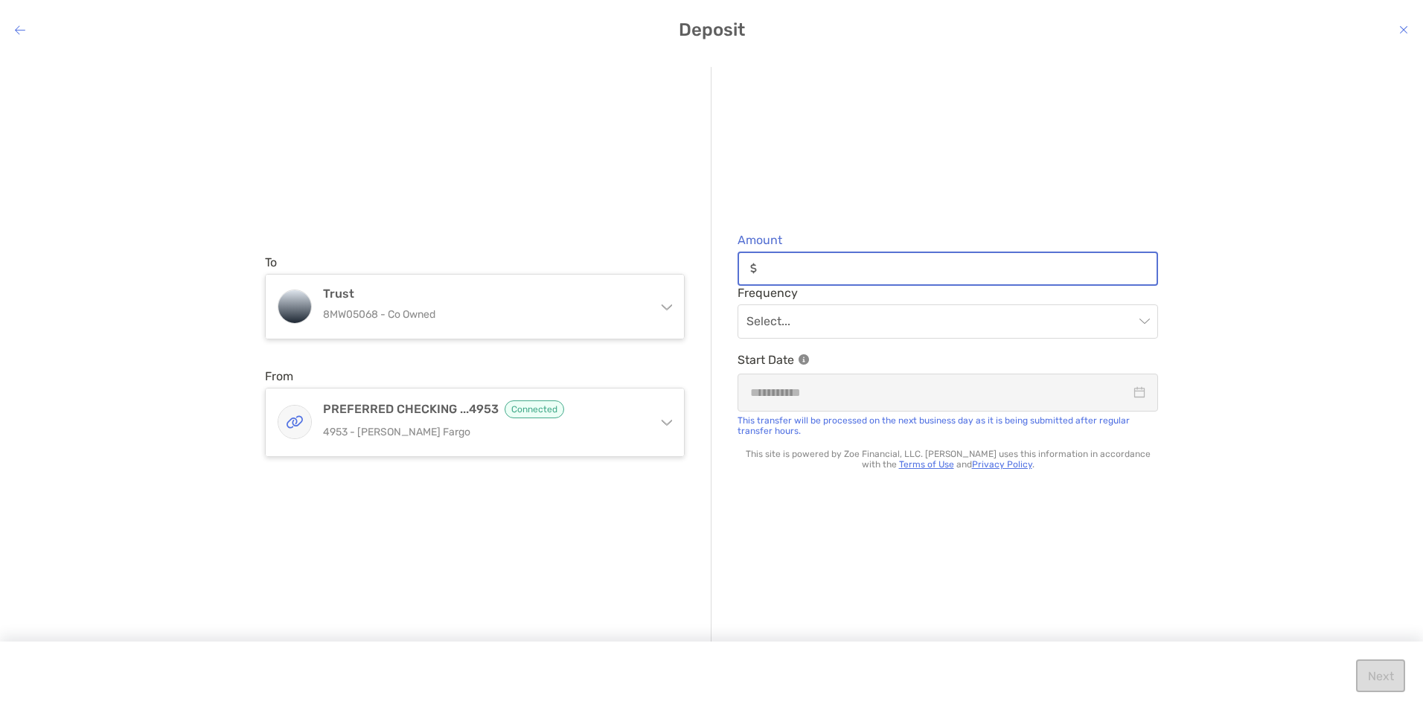
click at [775, 270] on input "Amount" at bounding box center [960, 268] width 394 height 13
type input "********"
click at [883, 322] on input "modal" at bounding box center [940, 321] width 388 height 33
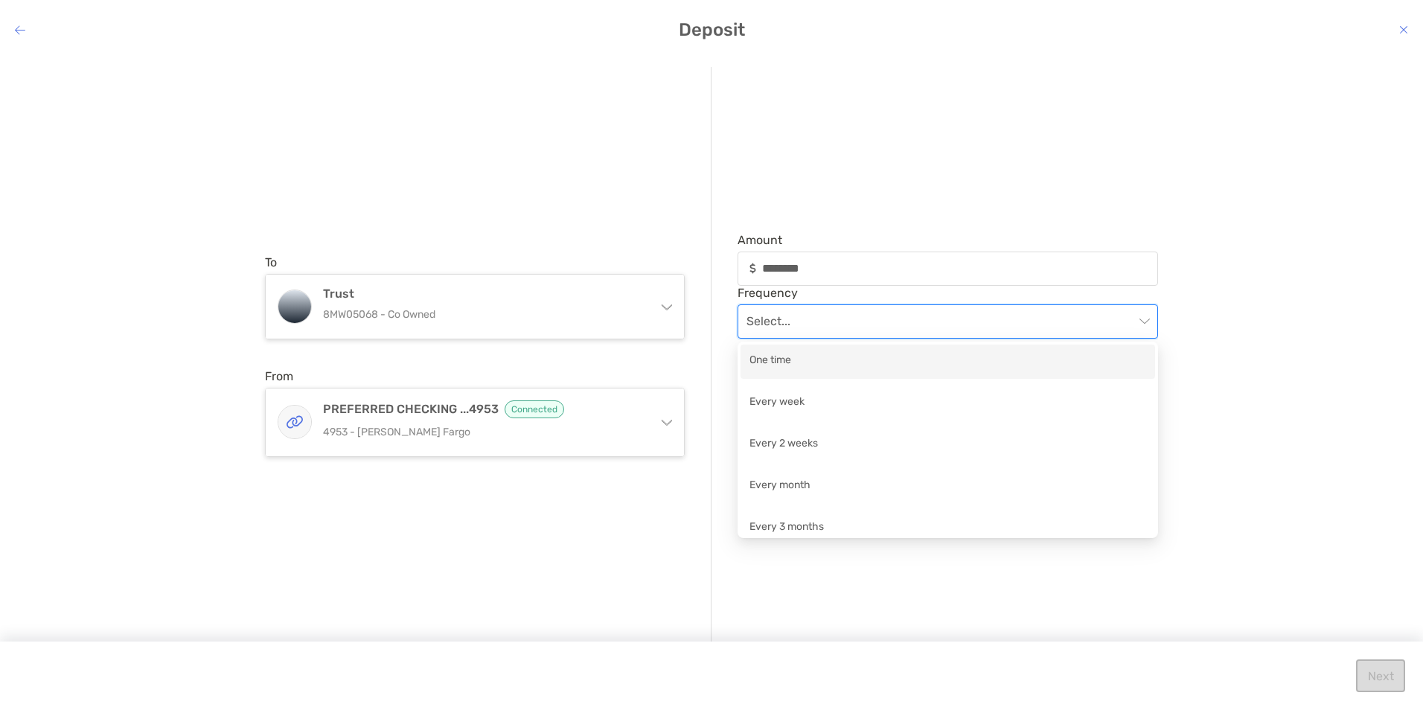
click at [846, 365] on div "One time" at bounding box center [947, 361] width 397 height 19
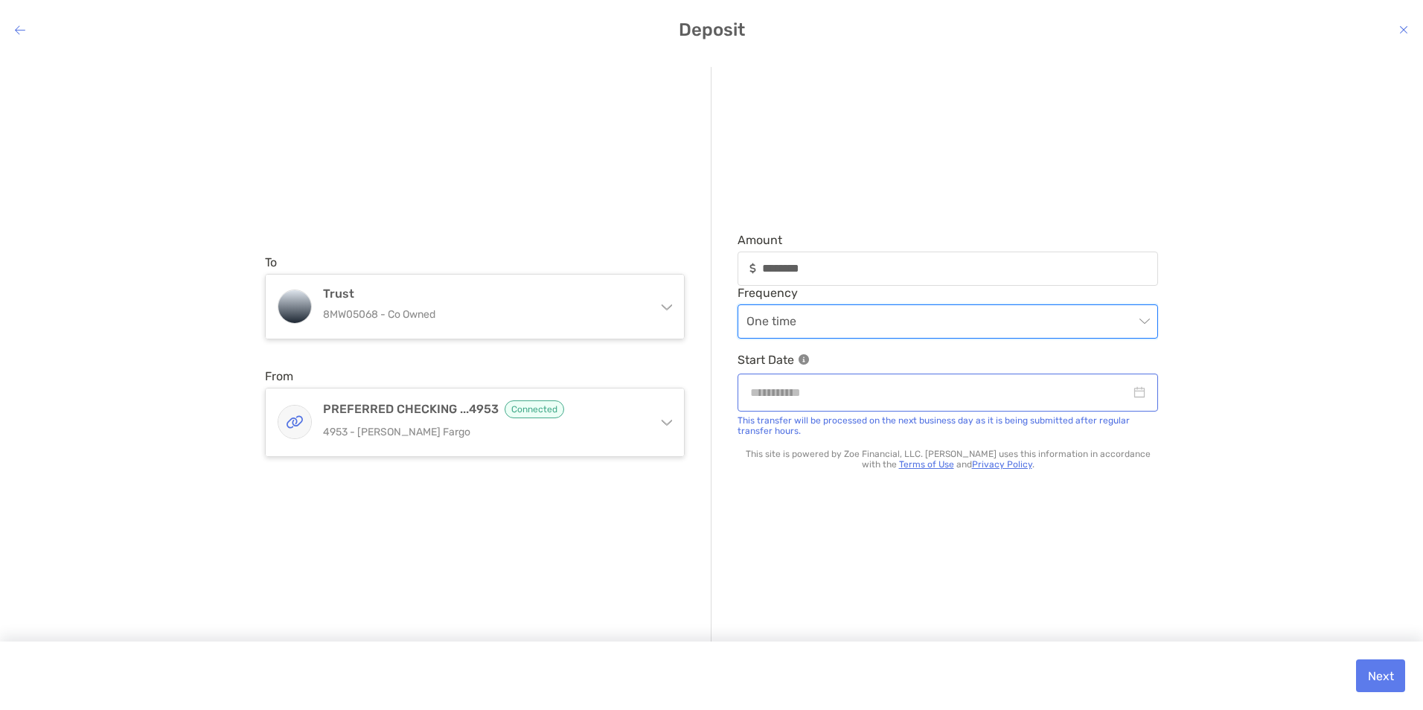
click at [1134, 396] on div "modal" at bounding box center [947, 392] width 395 height 19
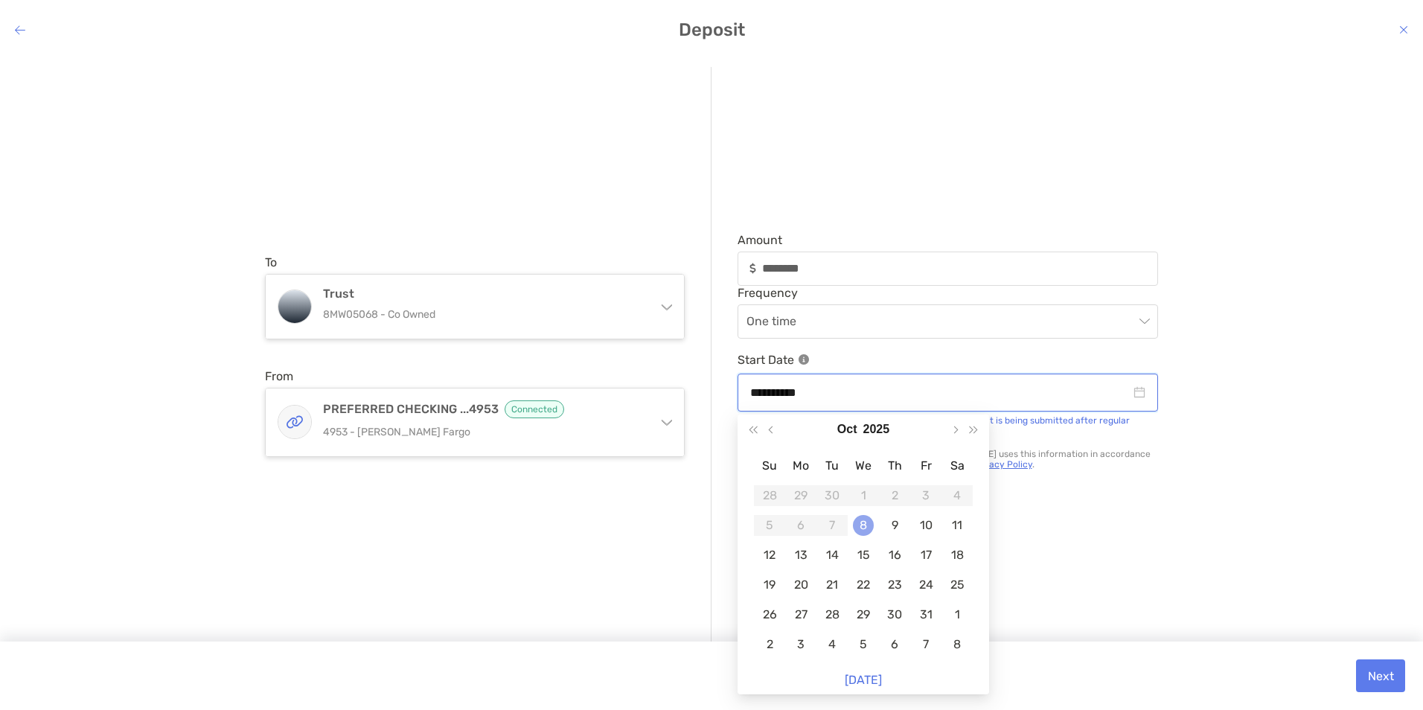
type input "**********"
click at [868, 529] on div "8" at bounding box center [863, 525] width 21 height 21
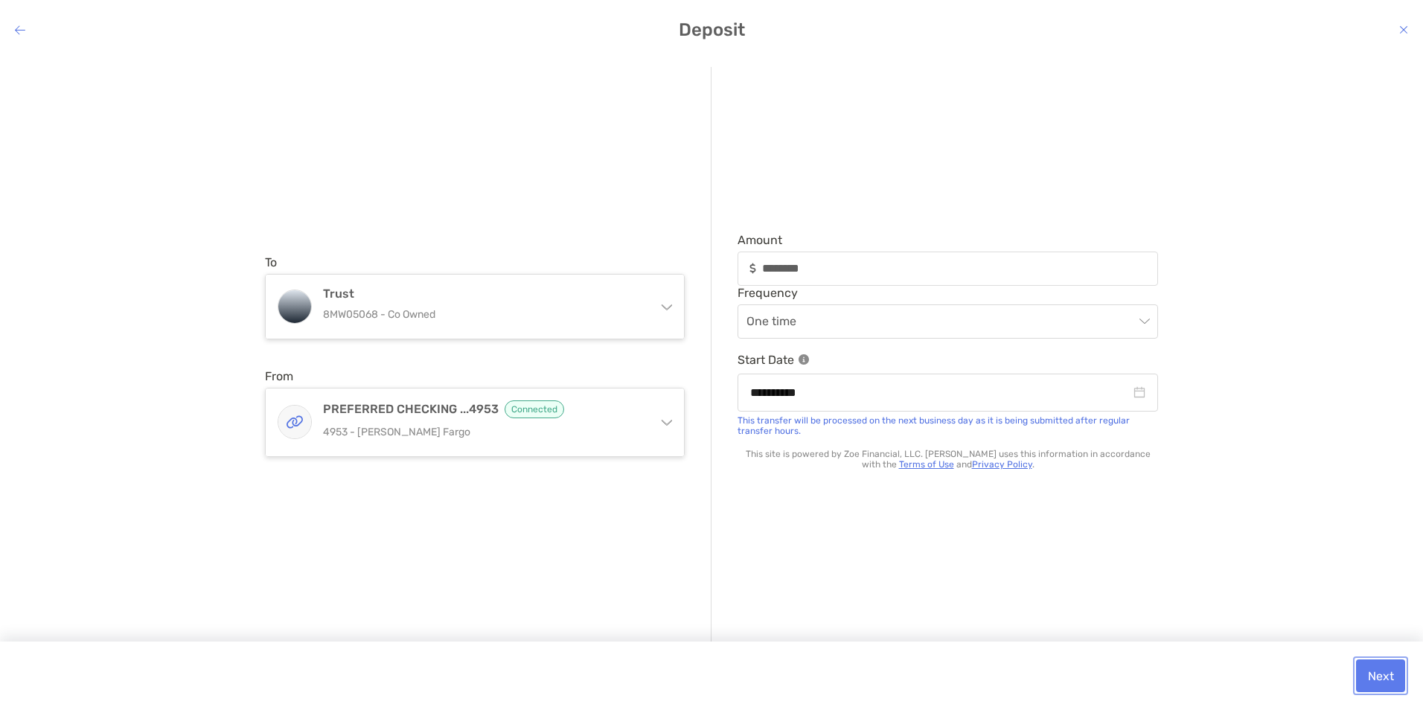
click at [1384, 676] on button "Next" at bounding box center [1380, 675] width 49 height 33
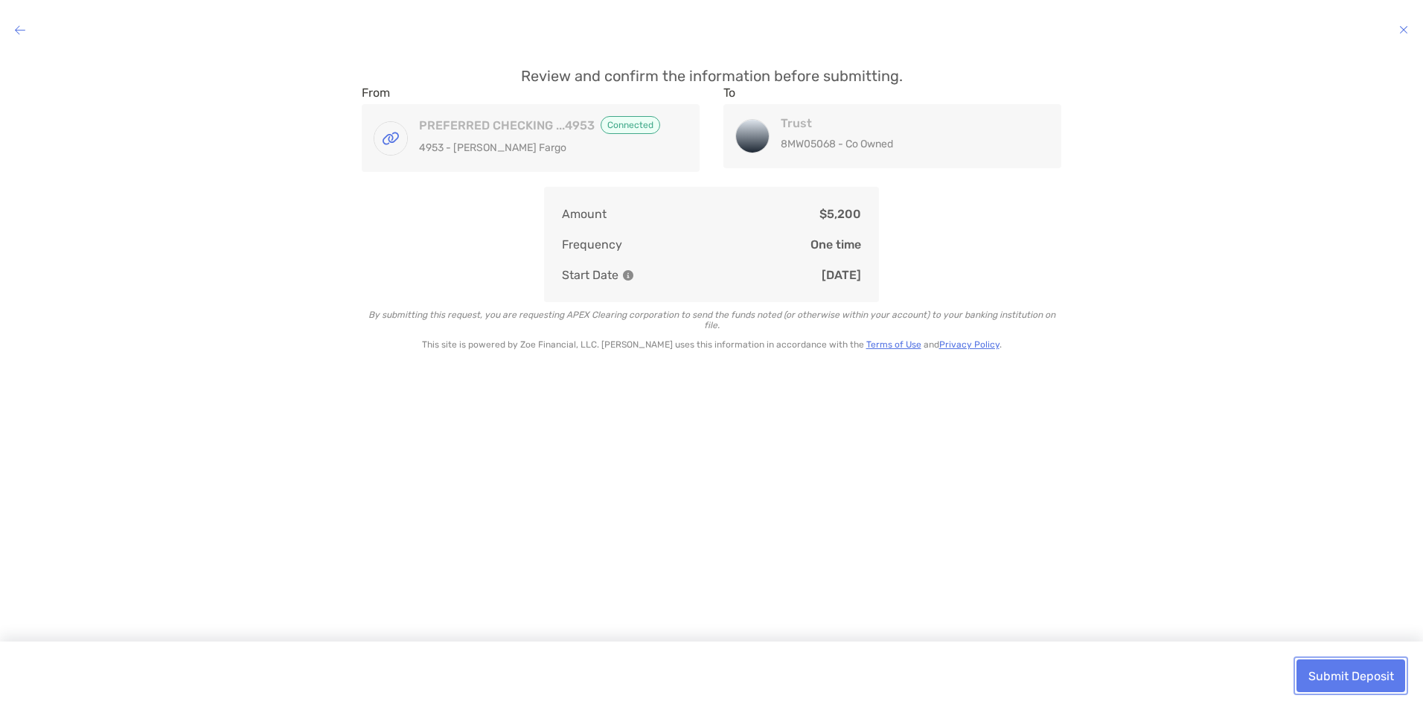
click at [1361, 679] on button "Submit Deposit" at bounding box center [1350, 675] width 109 height 33
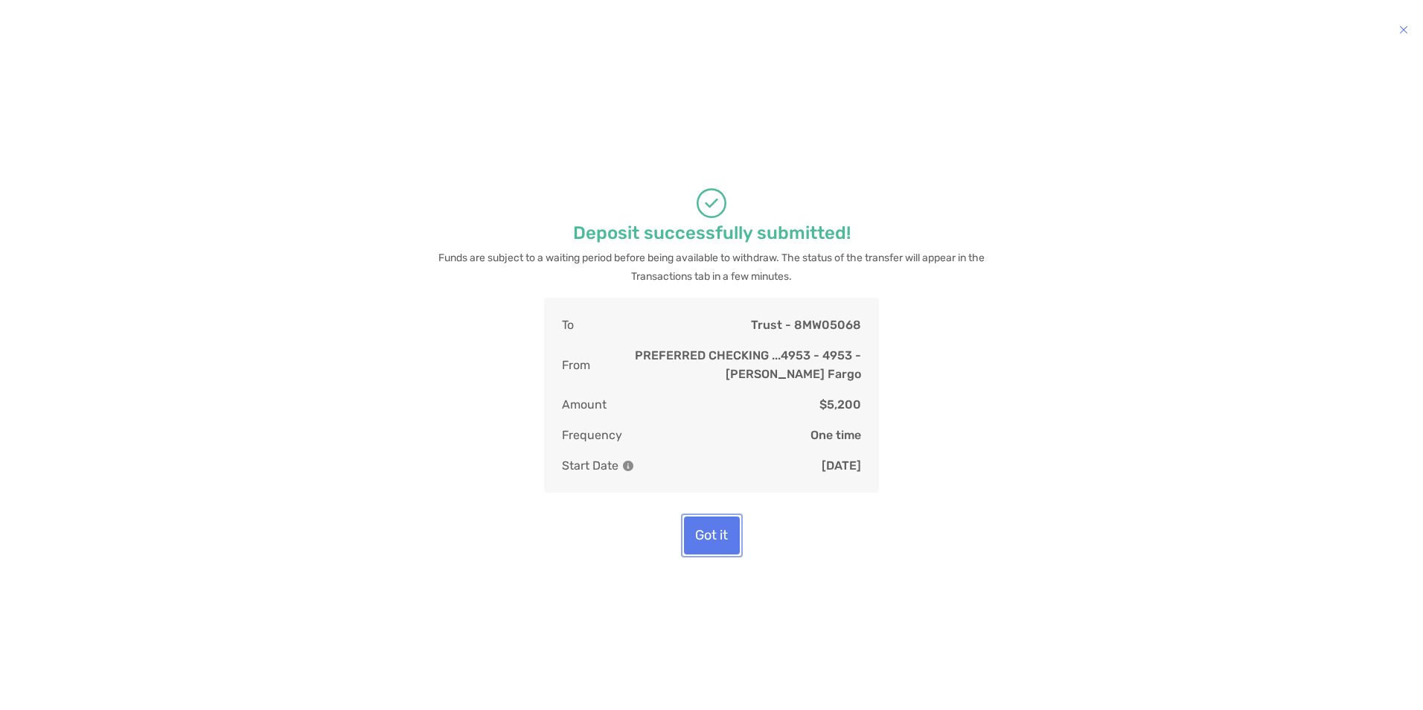
click at [709, 544] on button "Got it" at bounding box center [712, 536] width 56 height 38
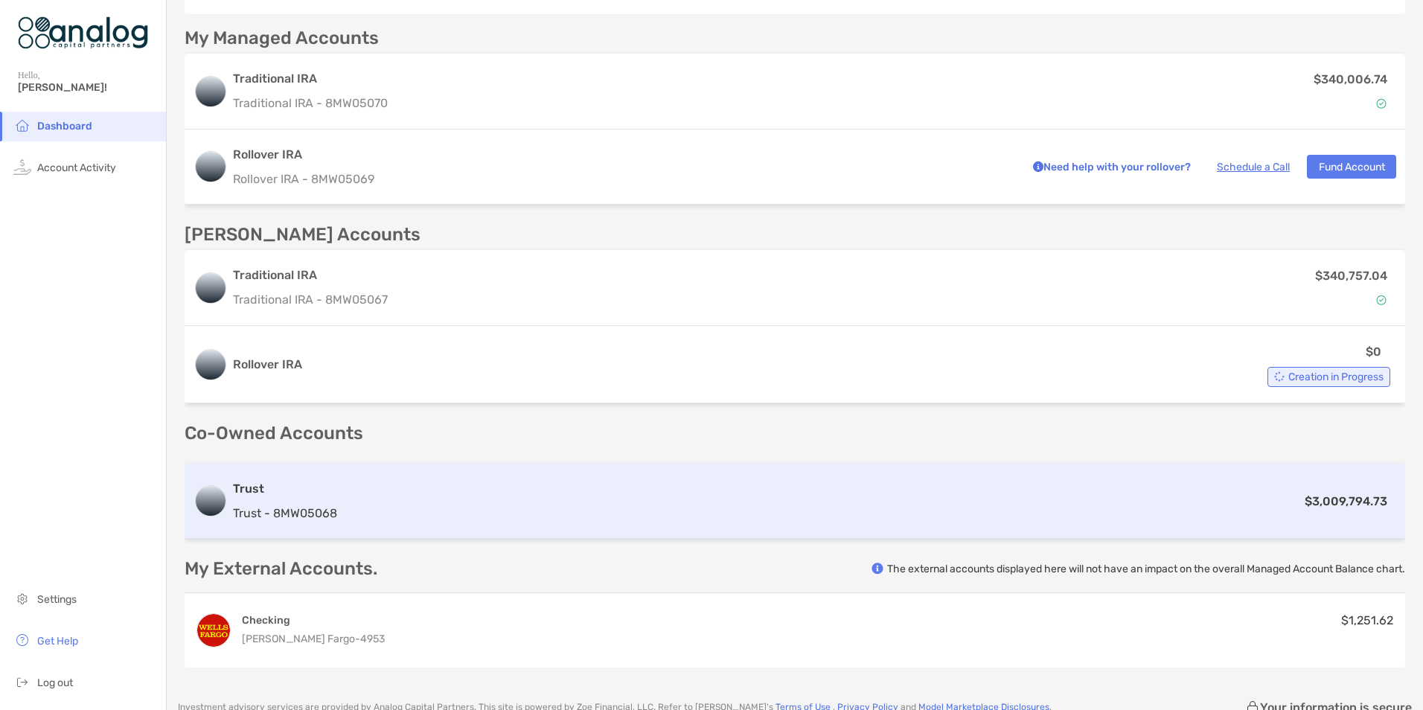
scroll to position [447, 0]
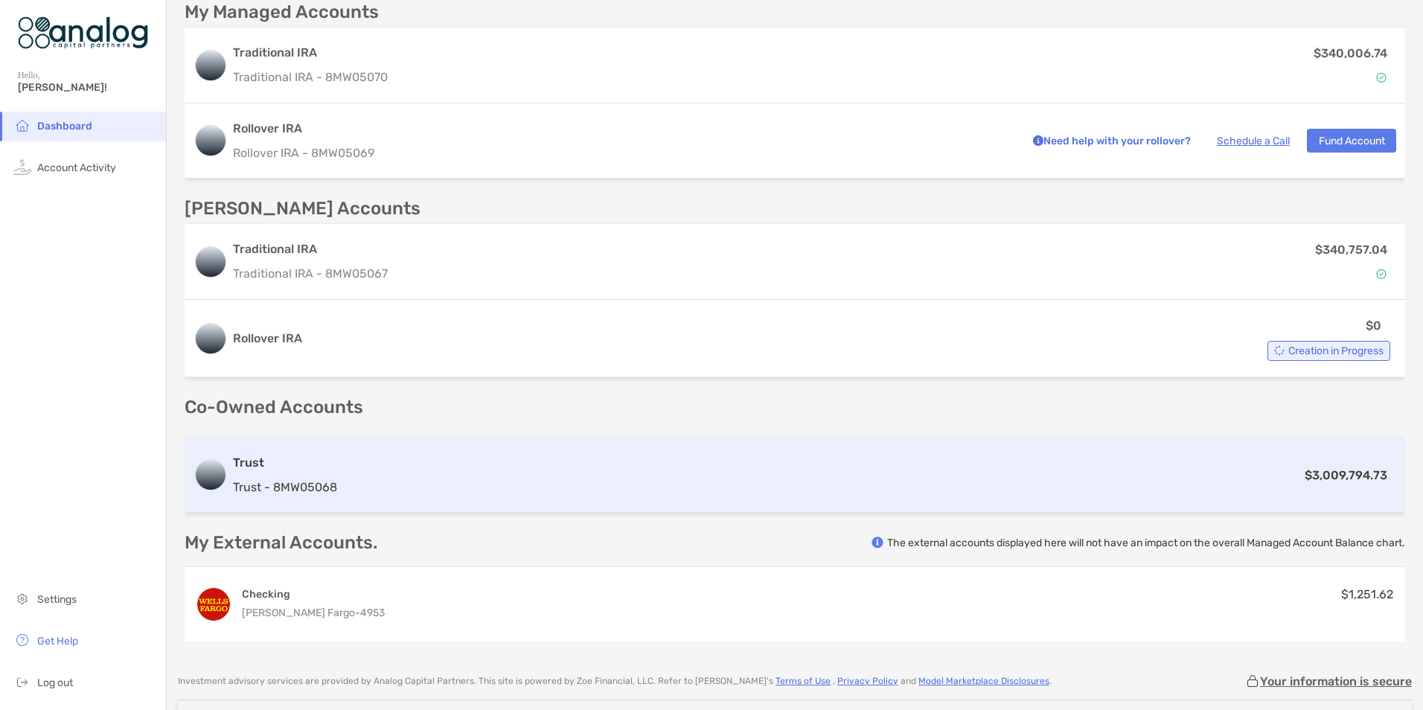
click at [575, 470] on div "$3,009,794.73" at bounding box center [869, 475] width 1053 height 19
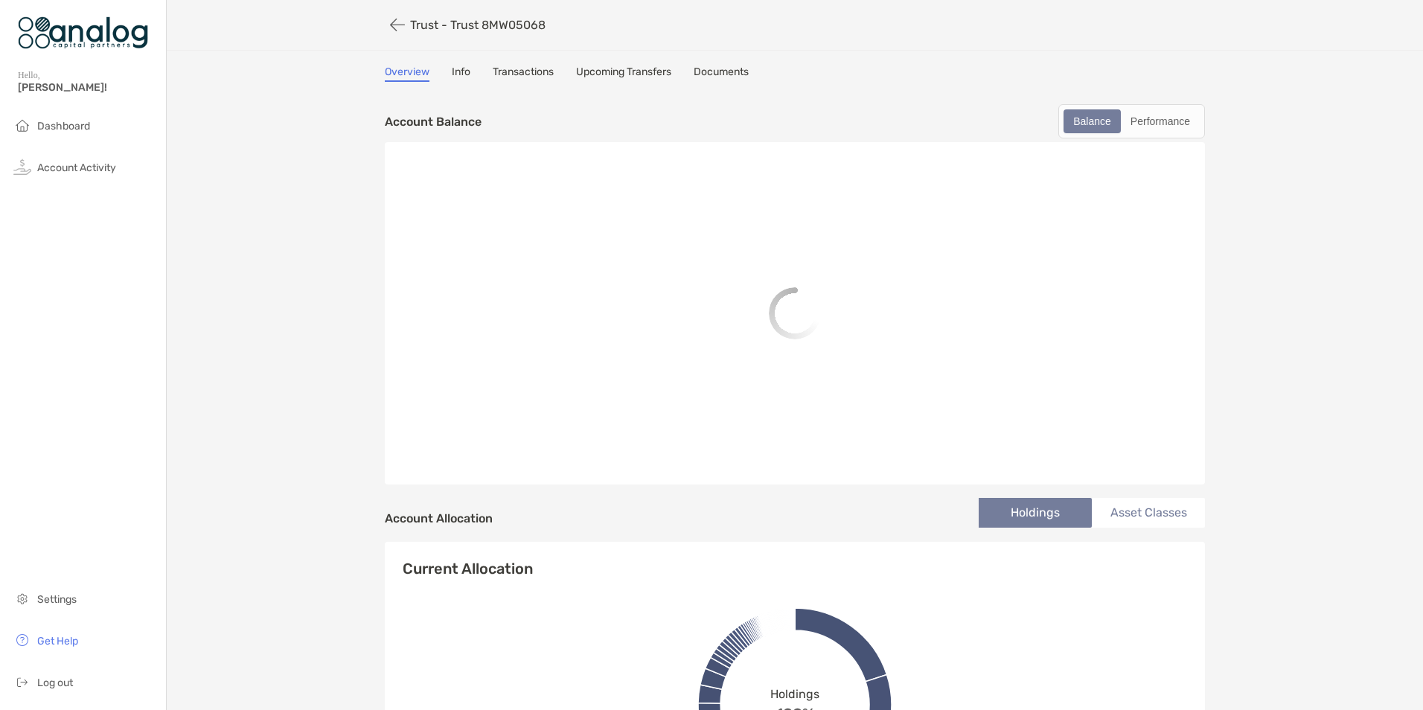
click at [621, 69] on link "Upcoming Transfers" at bounding box center [623, 73] width 95 height 16
